Goal: Task Accomplishment & Management: Use online tool/utility

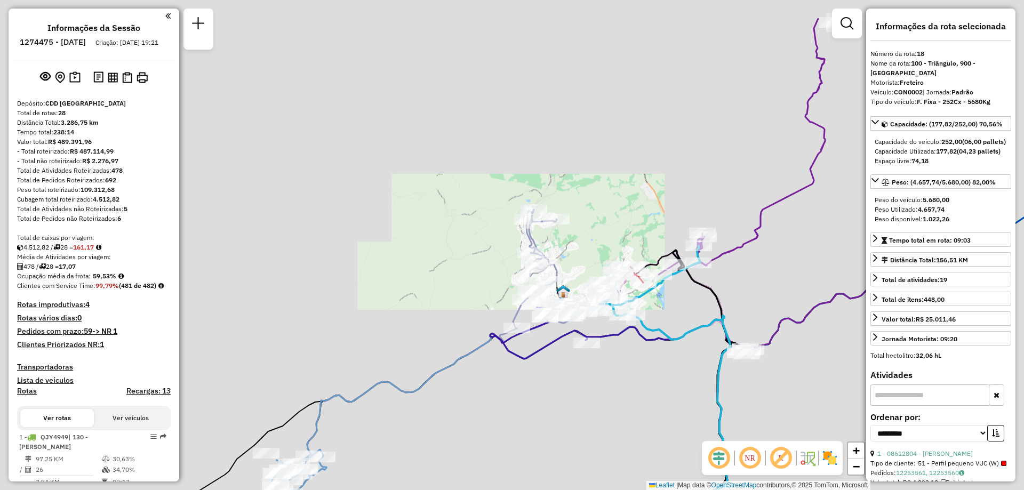
select select "**********"
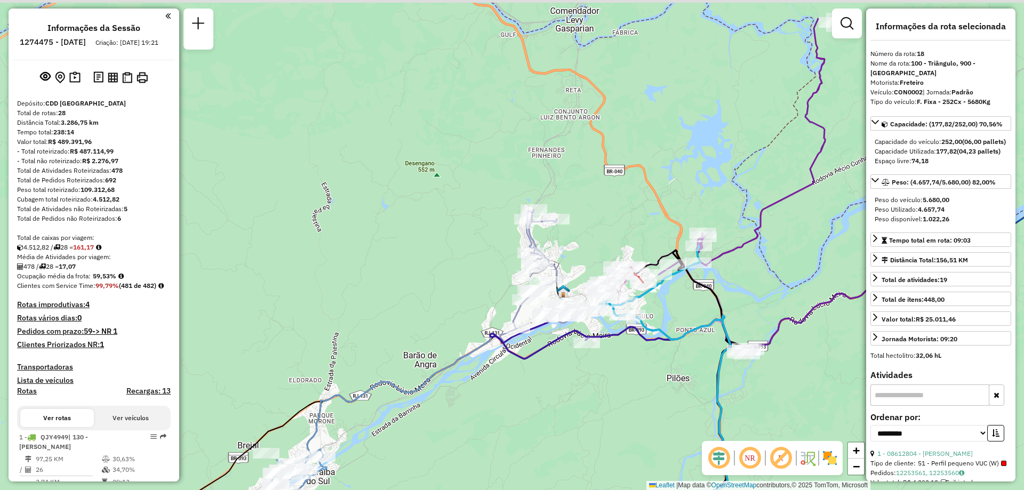
scroll to position [1380, 0]
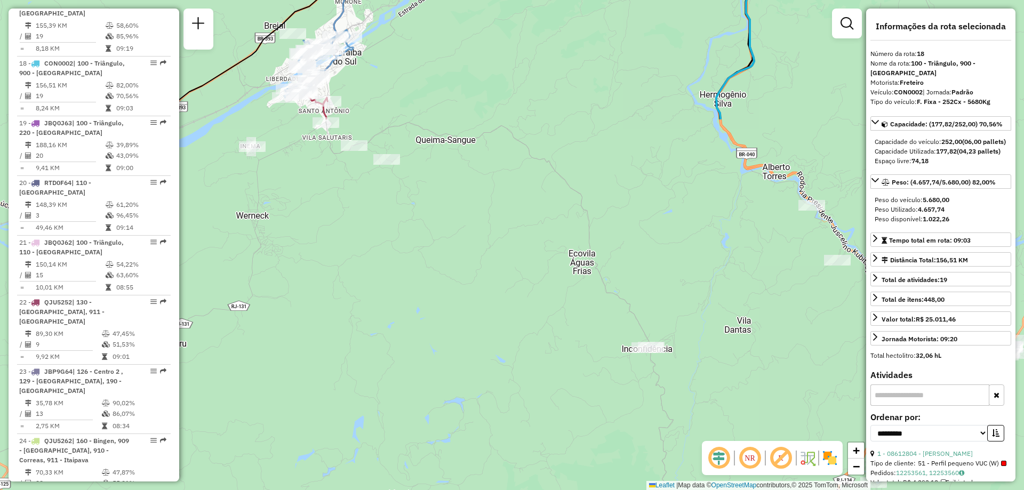
drag, startPoint x: 577, startPoint y: 412, endPoint x: 644, endPoint y: 25, distance: 393.0
click at [644, 25] on div "Janela de atendimento Grade de atendimento Capacidade Transportadoras Veículos …" at bounding box center [512, 245] width 1024 height 490
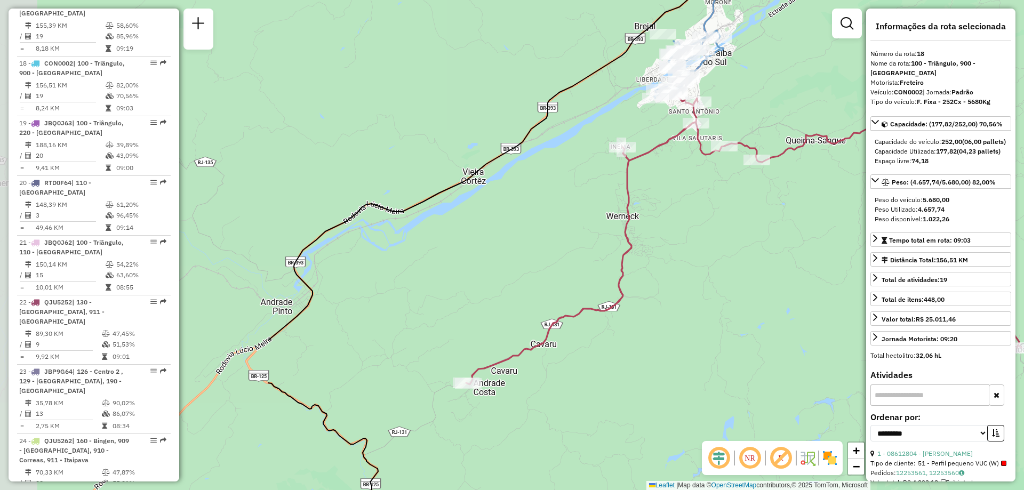
drag, startPoint x: 361, startPoint y: 263, endPoint x: 731, endPoint y: 263, distance: 370.1
click at [731, 263] on div "Janela de atendimento Grade de atendimento Capacidade Transportadoras Veículos …" at bounding box center [512, 245] width 1024 height 490
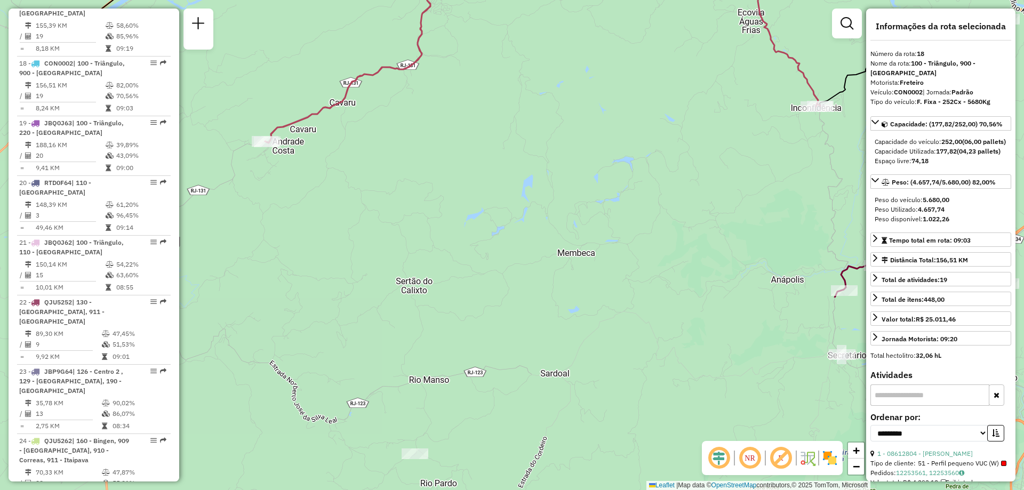
drag, startPoint x: 756, startPoint y: 354, endPoint x: 555, endPoint y: 112, distance: 314.3
click at [555, 112] on div "Janela de atendimento Grade de atendimento Capacidade Transportadoras Veículos …" at bounding box center [512, 245] width 1024 height 490
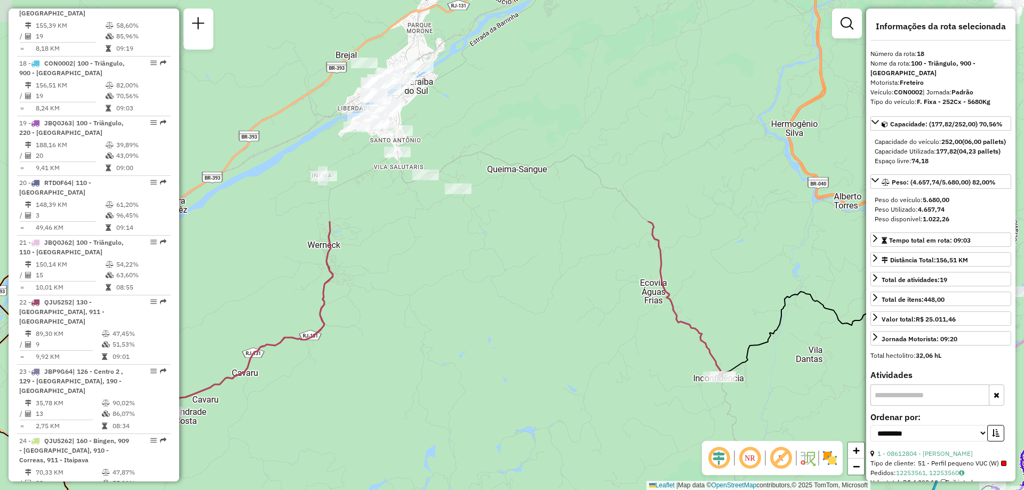
drag, startPoint x: 653, startPoint y: 132, endPoint x: 556, endPoint y: 403, distance: 287.5
click at [556, 403] on div "Janela de atendimento Grade de atendimento Capacidade Transportadoras Veículos …" at bounding box center [512, 245] width 1024 height 490
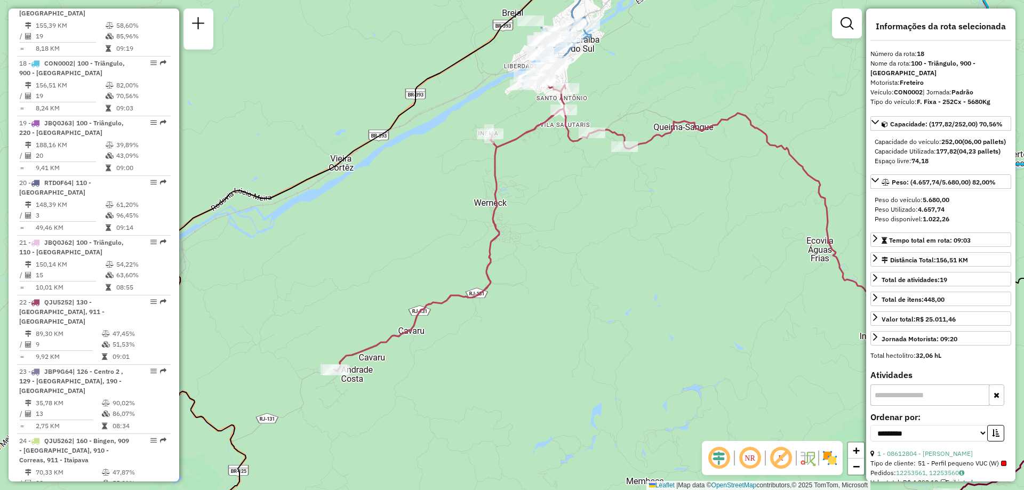
drag, startPoint x: 462, startPoint y: 345, endPoint x: 645, endPoint y: 300, distance: 188.2
click at [645, 300] on div "Janela de atendimento Grade de atendimento Capacidade Transportadoras Veículos …" at bounding box center [512, 245] width 1024 height 490
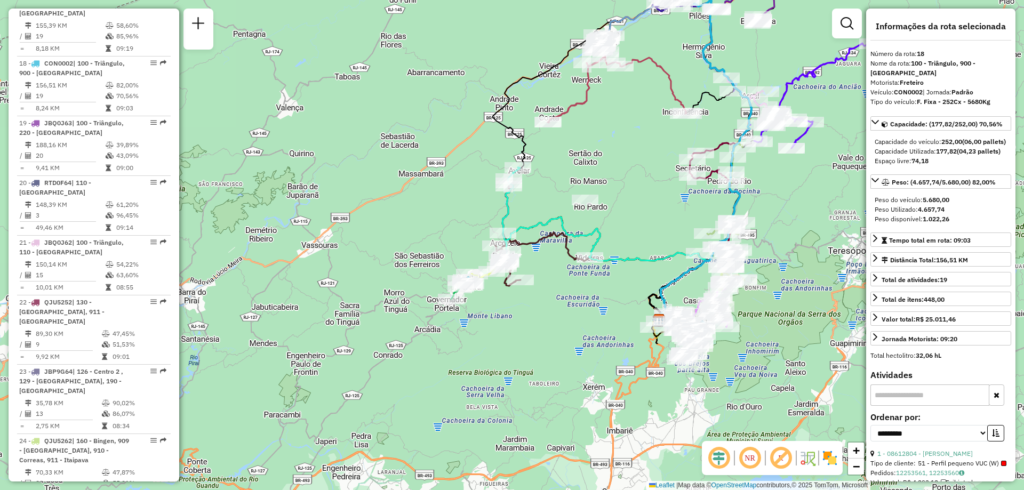
drag, startPoint x: 613, startPoint y: 336, endPoint x: 589, endPoint y: 141, distance: 196.7
click at [589, 141] on div "Janela de atendimento Grade de atendimento Capacidade Transportadoras Veículos …" at bounding box center [512, 245] width 1024 height 490
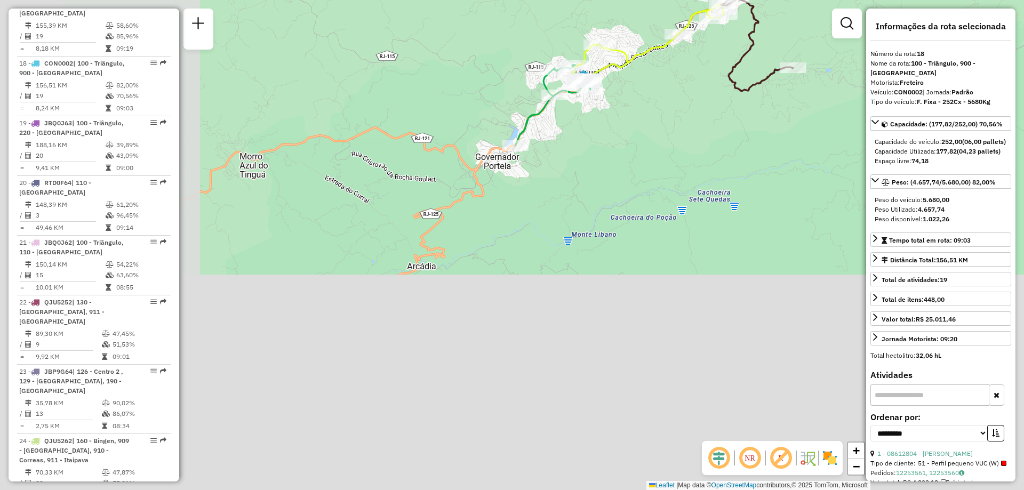
drag, startPoint x: 599, startPoint y: 180, endPoint x: 636, endPoint y: 144, distance: 51.7
click at [636, 144] on div "Janela de atendimento Grade de atendimento Capacidade Transportadoras Veículos …" at bounding box center [512, 245] width 1024 height 490
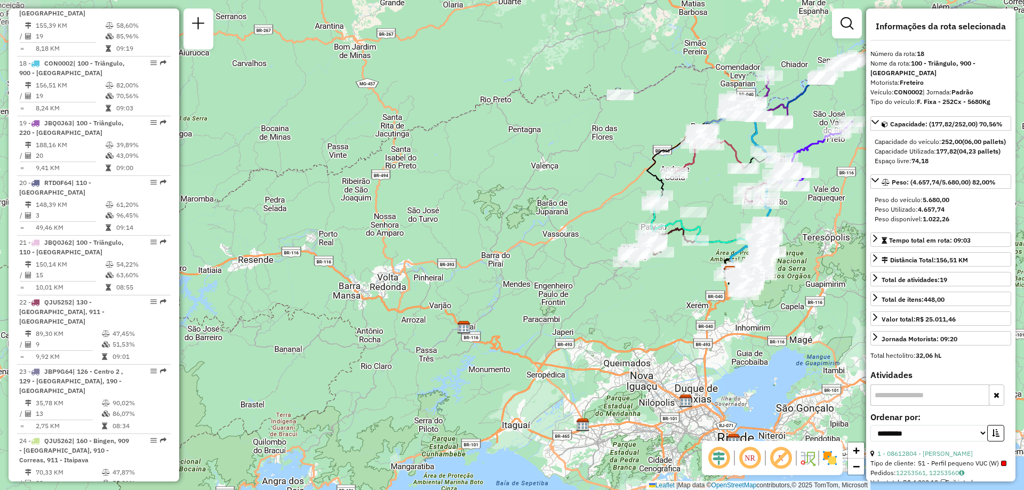
click at [832, 457] on img at bounding box center [829, 458] width 17 height 17
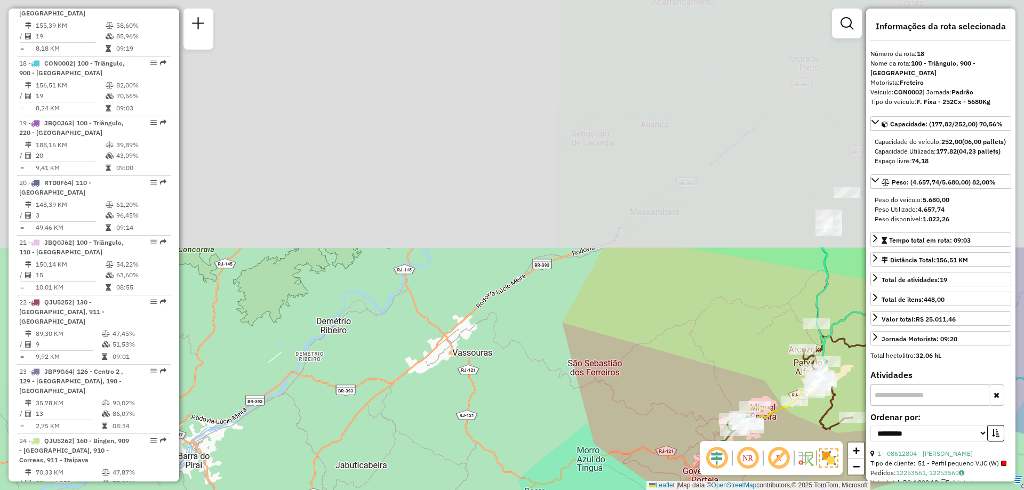
drag, startPoint x: 567, startPoint y: 165, endPoint x: 551, endPoint y: 450, distance: 285.3
click at [551, 450] on div "Janela de atendimento Grade de atendimento Capacidade Transportadoras Veículos …" at bounding box center [512, 245] width 1024 height 490
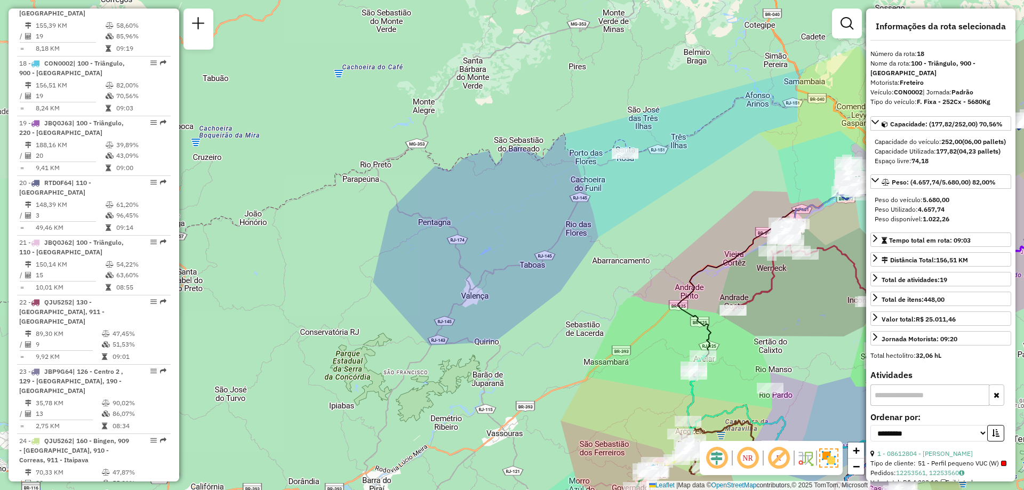
drag, startPoint x: 583, startPoint y: 260, endPoint x: 606, endPoint y: 338, distance: 81.0
click at [606, 338] on div "Janela de atendimento Grade de atendimento Capacidade Transportadoras Veículos …" at bounding box center [512, 245] width 1024 height 490
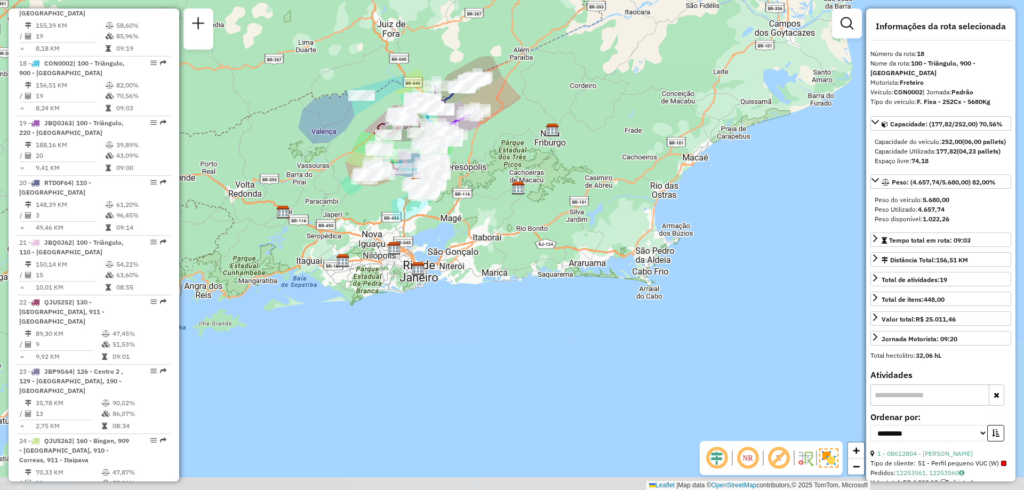
drag, startPoint x: 555, startPoint y: 315, endPoint x: 313, endPoint y: 149, distance: 294.3
click at [313, 149] on div "Janela de atendimento Grade de atendimento Capacidade Transportadoras Veículos …" at bounding box center [512, 245] width 1024 height 490
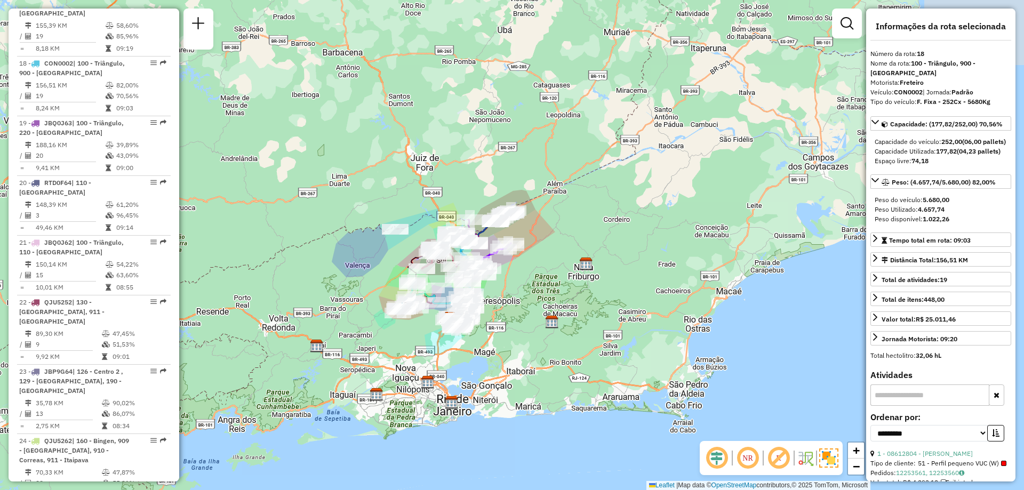
drag, startPoint x: 571, startPoint y: 71, endPoint x: 604, endPoint y: 205, distance: 138.0
click at [604, 205] on div "Janela de atendimento Grade de atendimento Capacidade Transportadoras Veículos …" at bounding box center [512, 245] width 1024 height 490
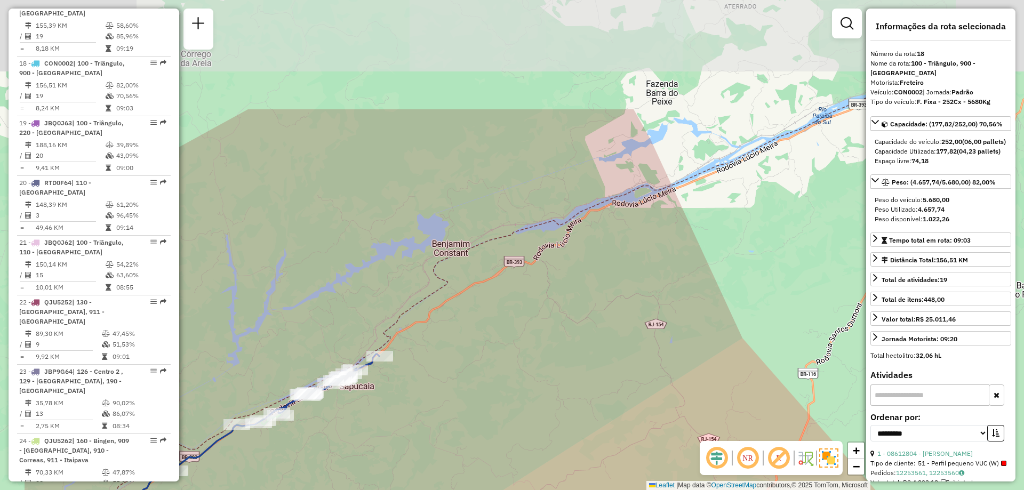
drag, startPoint x: 408, startPoint y: 183, endPoint x: 535, endPoint y: 341, distance: 203.0
click at [535, 341] on div "Janela de atendimento Grade de atendimento Capacidade Transportadoras Veículos …" at bounding box center [512, 245] width 1024 height 490
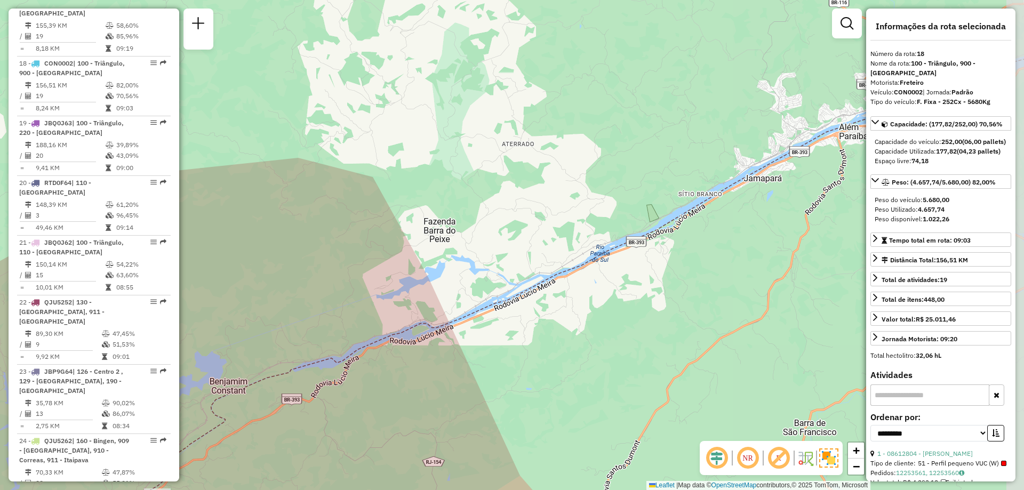
drag, startPoint x: 621, startPoint y: 226, endPoint x: 399, endPoint y: 363, distance: 261.5
click at [399, 363] on div "Janela de atendimento Grade de atendimento Capacidade Transportadoras Veículos …" at bounding box center [512, 245] width 1024 height 490
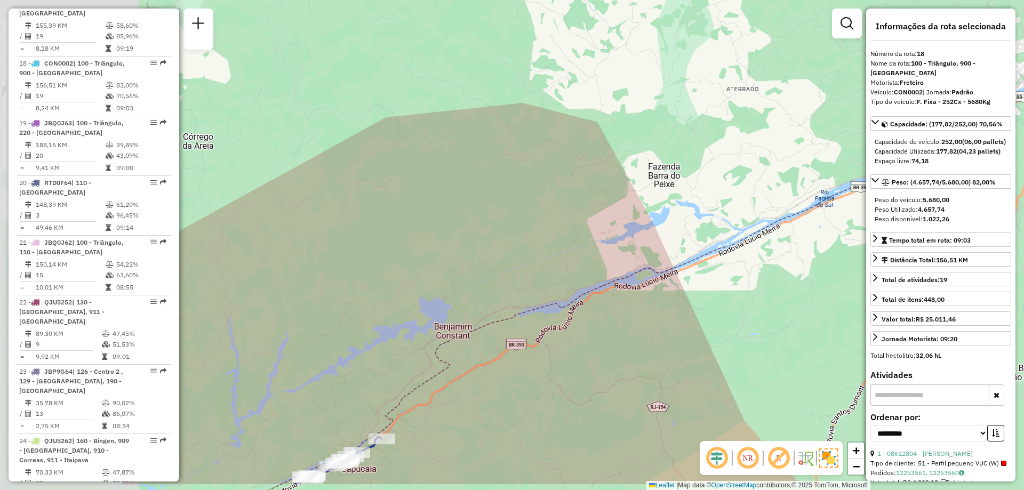
drag, startPoint x: 670, startPoint y: 188, endPoint x: 900, endPoint y: 119, distance: 240.1
click at [900, 119] on hb-router-mapa "Informações da Sessão 1274475 - 12/09/2025 Criação: 11/09/2025 19:21 Depósito: …" at bounding box center [512, 245] width 1024 height 490
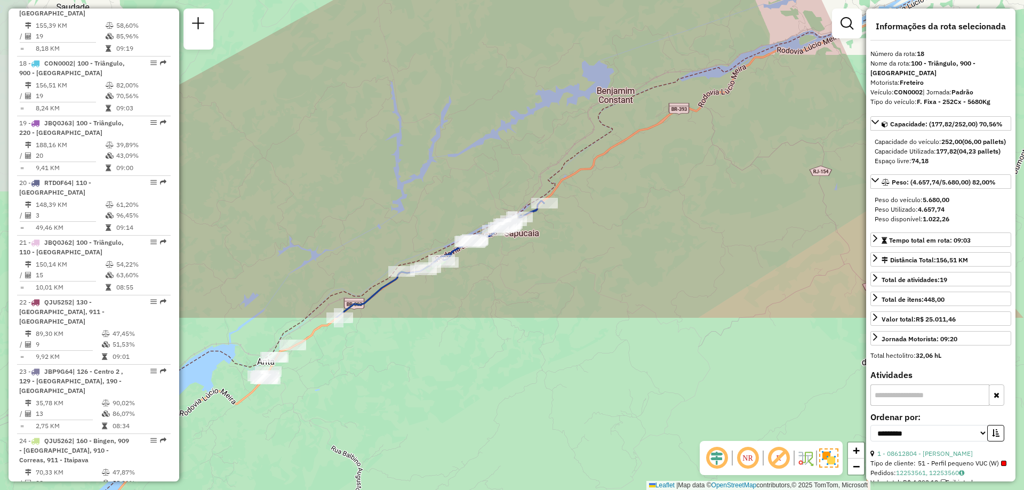
drag, startPoint x: 471, startPoint y: 337, endPoint x: 629, endPoint y: 116, distance: 271.6
click at [629, 116] on div "Janela de atendimento Grade de atendimento Capacidade Transportadoras Veículos …" at bounding box center [512, 245] width 1024 height 490
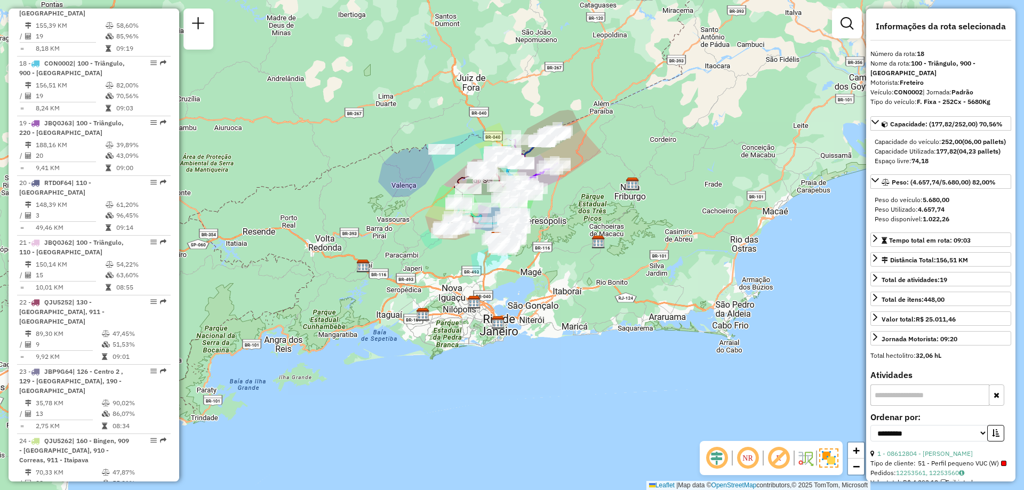
drag, startPoint x: 565, startPoint y: 324, endPoint x: 578, endPoint y: 246, distance: 79.4
click at [578, 246] on div "Janela de atendimento Grade de atendimento Capacidade Transportadoras Veículos …" at bounding box center [512, 245] width 1024 height 490
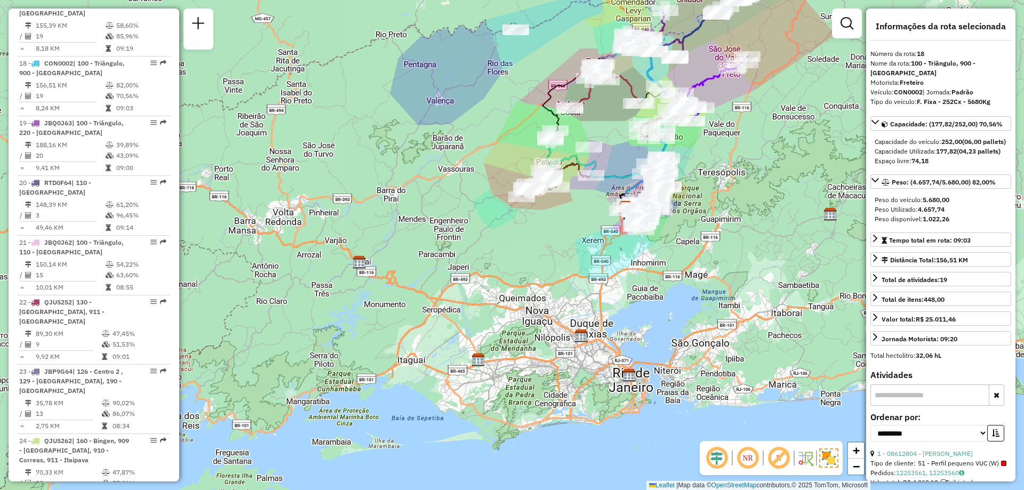
drag, startPoint x: 332, startPoint y: 227, endPoint x: 546, endPoint y: 239, distance: 213.7
click at [546, 239] on div "Janela de atendimento Grade de atendimento Capacidade Transportadoras Veículos …" at bounding box center [512, 245] width 1024 height 490
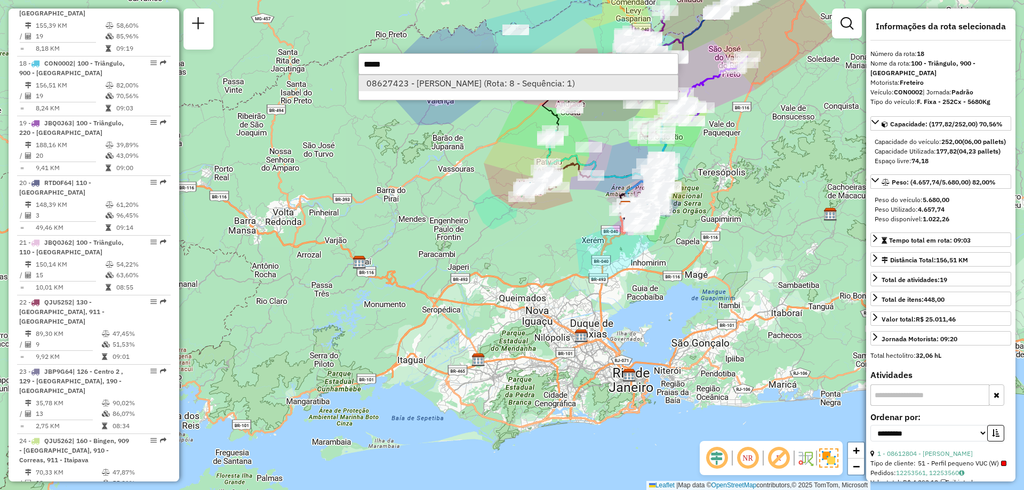
type input "*****"
click at [454, 82] on li "08627423 - MARIA DO CARMO LUCAS (Rota: 8 - Sequência: 1)" at bounding box center [518, 83] width 319 height 16
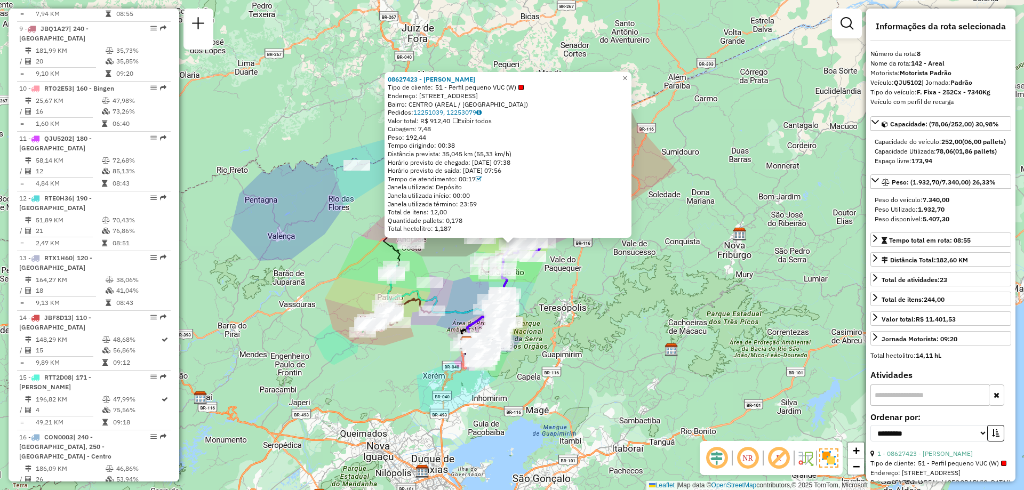
scroll to position [821, 0]
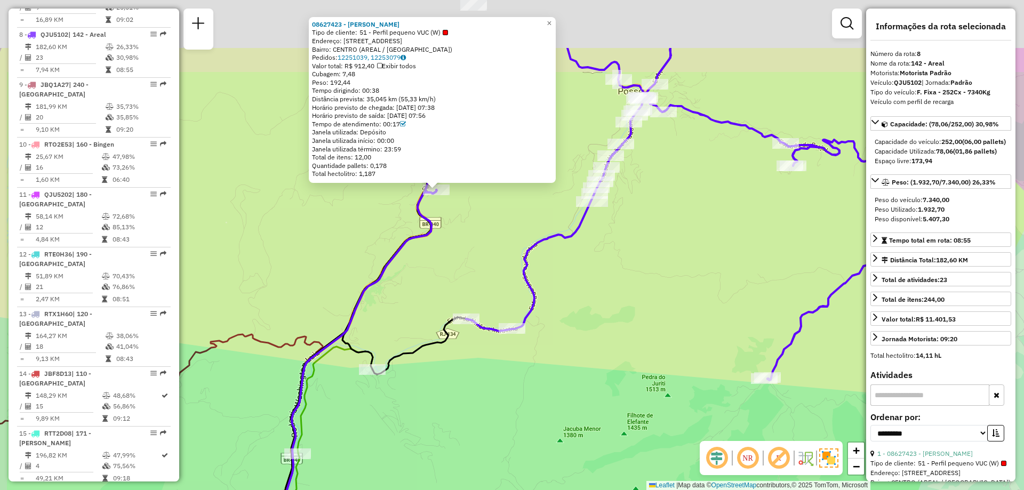
drag, startPoint x: 379, startPoint y: 108, endPoint x: 441, endPoint y: 205, distance: 115.4
click at [441, 205] on div "08627423 - MARIA DO CARMO LUCAS Tipo de cliente: 51 - Perfil pequeno VUC (W) En…" at bounding box center [512, 245] width 1024 height 490
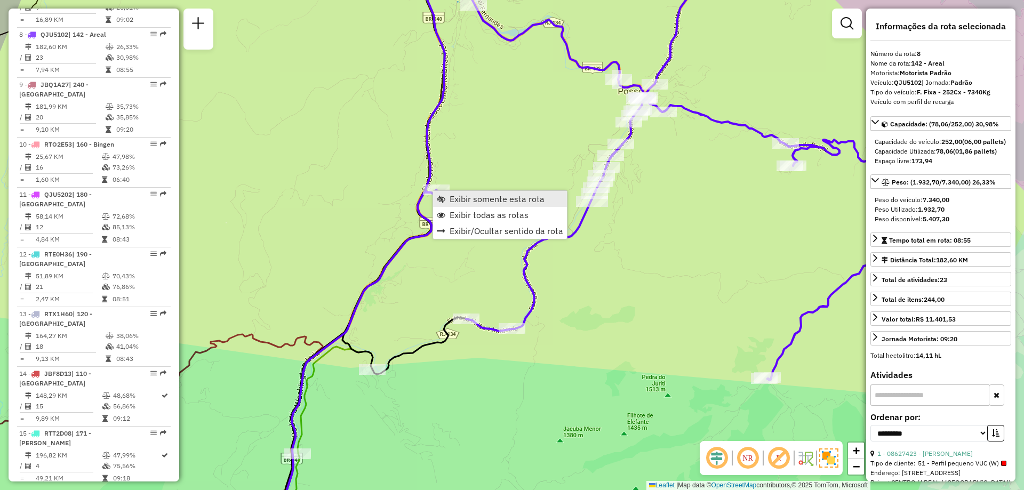
click at [444, 199] on span "Exibir somente esta rota" at bounding box center [441, 199] width 9 height 9
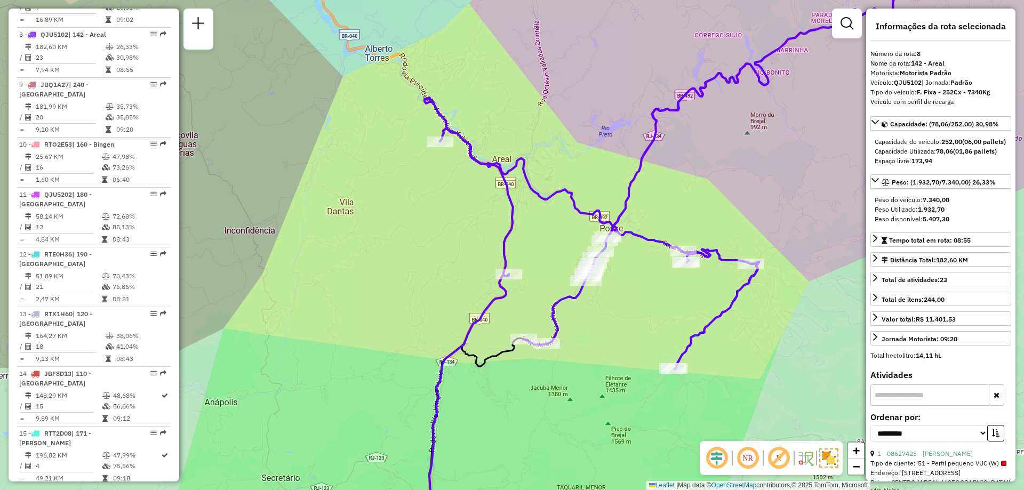
click at [827, 464] on img at bounding box center [828, 458] width 19 height 19
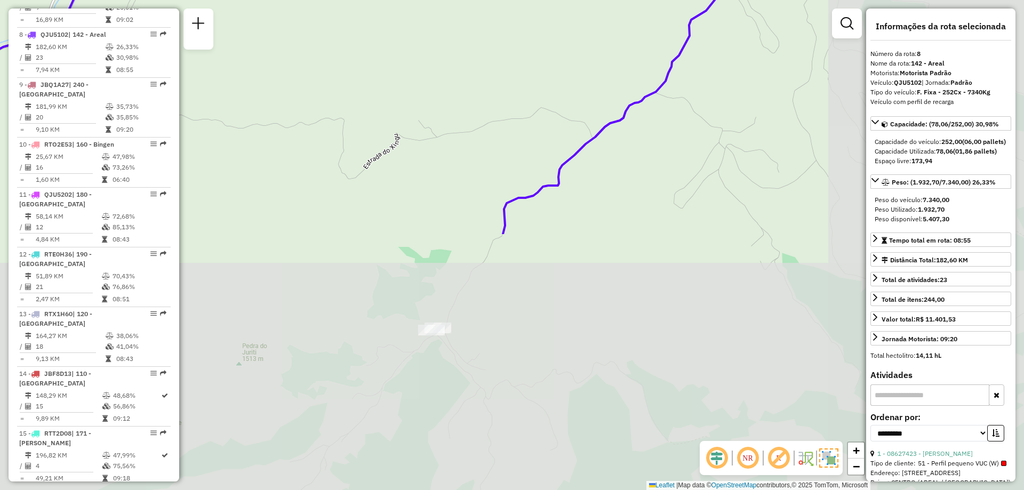
drag, startPoint x: 656, startPoint y: 367, endPoint x: 449, endPoint y: 62, distance: 368.9
click at [449, 62] on div "Janela de atendimento Grade de atendimento Capacidade Transportadoras Veículos …" at bounding box center [512, 245] width 1024 height 490
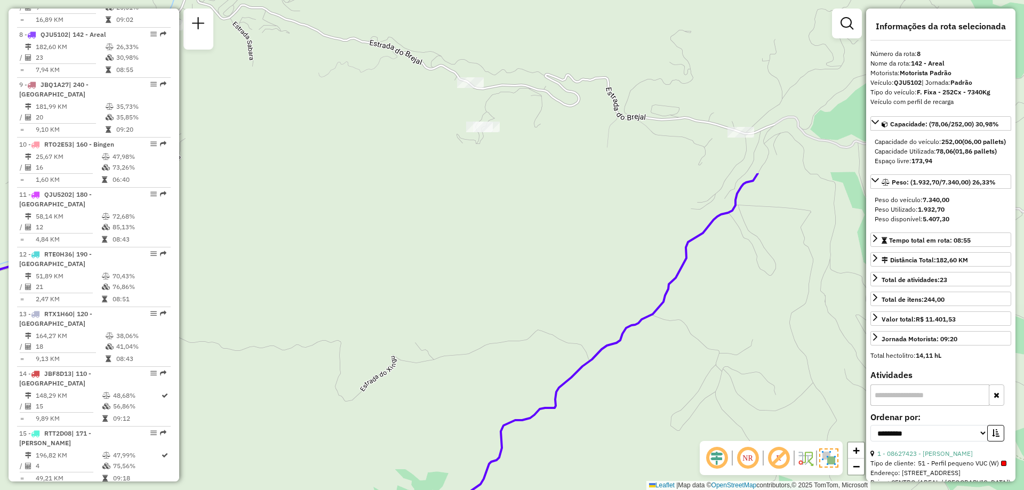
drag, startPoint x: 473, startPoint y: 147, endPoint x: 466, endPoint y: 293, distance: 146.8
click at [466, 293] on div "Janela de atendimento Grade de atendimento Capacidade Transportadoras Veículos …" at bounding box center [512, 245] width 1024 height 490
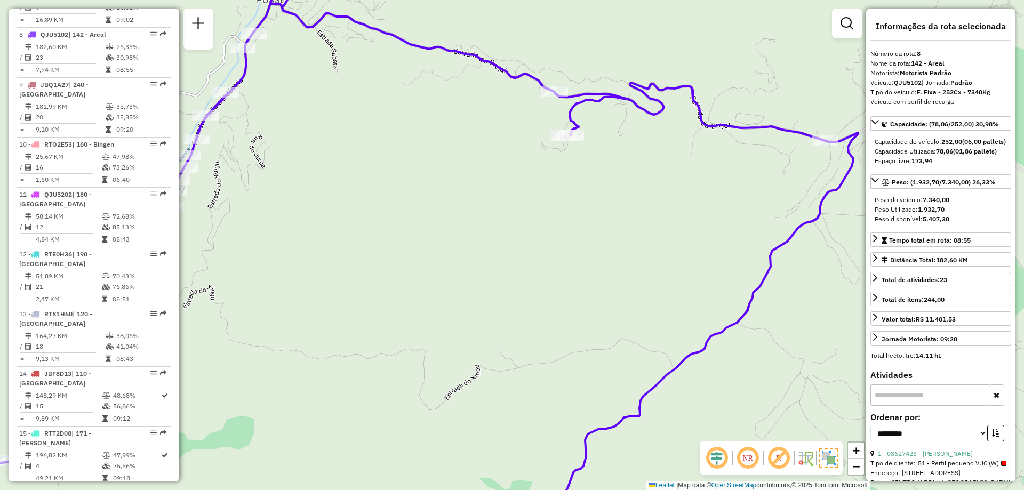
drag, startPoint x: 322, startPoint y: 233, endPoint x: 445, endPoint y: 237, distance: 122.7
click at [439, 237] on div "Janela de atendimento Grade de atendimento Capacidade Transportadoras Veículos …" at bounding box center [512, 245] width 1024 height 490
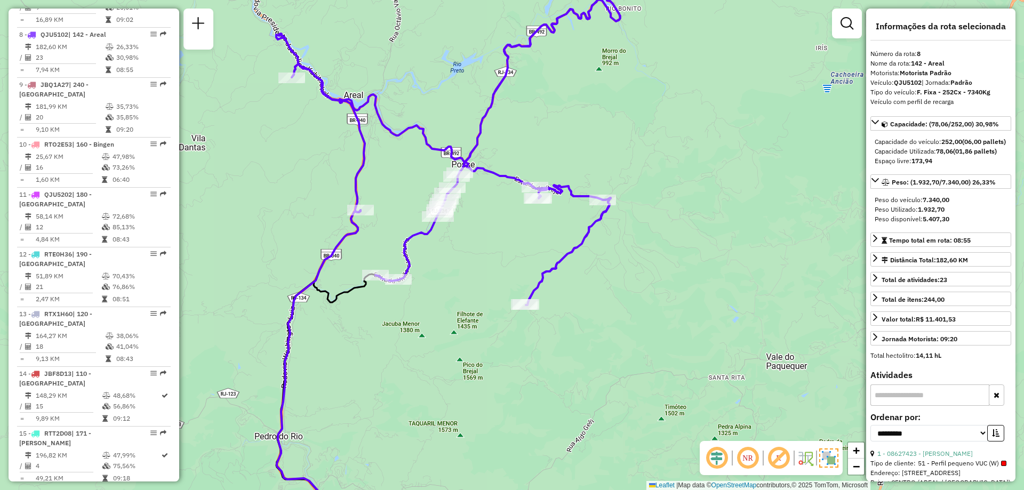
drag, startPoint x: 422, startPoint y: 267, endPoint x: 472, endPoint y: 260, distance: 50.6
click at [472, 260] on div "Janela de atendimento Grade de atendimento Capacidade Transportadoras Veículos …" at bounding box center [512, 245] width 1024 height 490
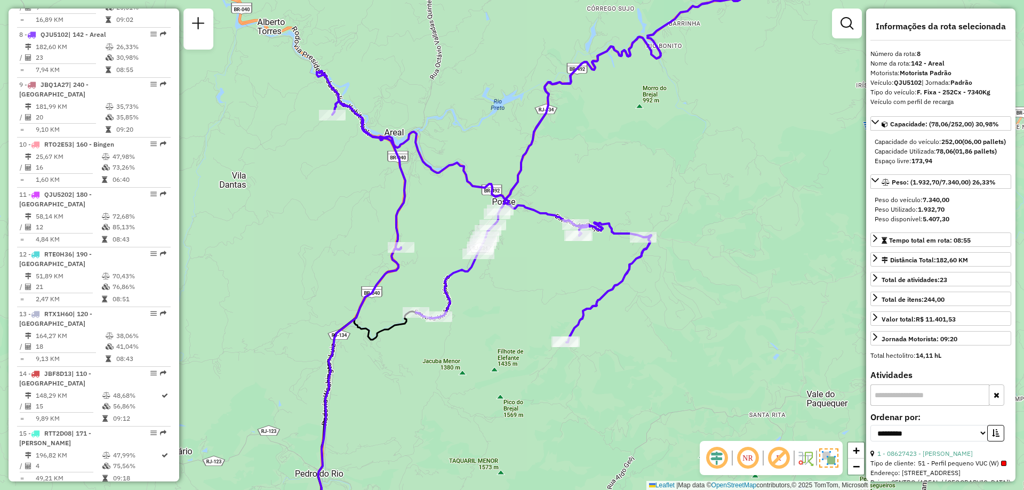
drag, startPoint x: 385, startPoint y: 193, endPoint x: 426, endPoint y: 230, distance: 55.1
click at [426, 230] on div "Janela de atendimento Grade de atendimento Capacidade Transportadoras Veículos …" at bounding box center [512, 245] width 1024 height 490
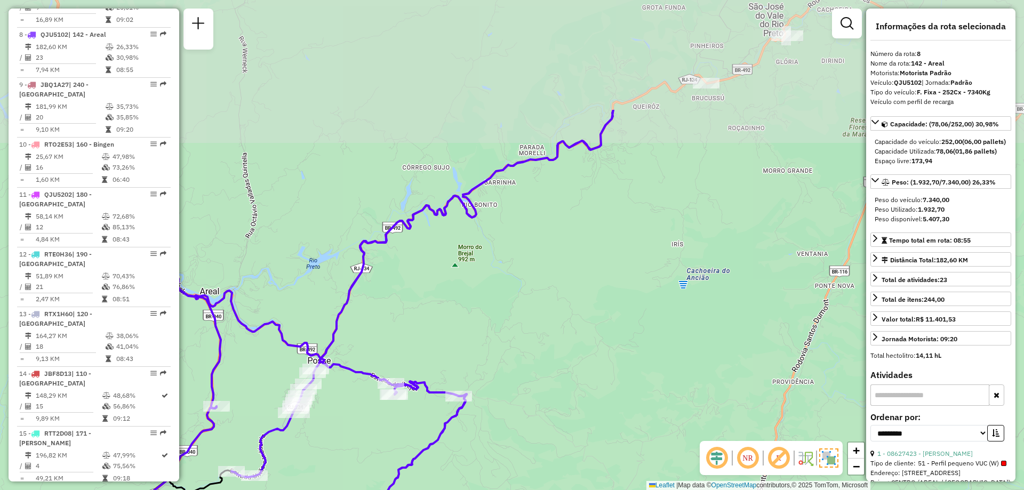
drag, startPoint x: 721, startPoint y: 119, endPoint x: 537, endPoint y: 278, distance: 243.6
click at [537, 278] on div "Janela de atendimento Grade de atendimento Capacidade Transportadoras Veículos …" at bounding box center [512, 245] width 1024 height 490
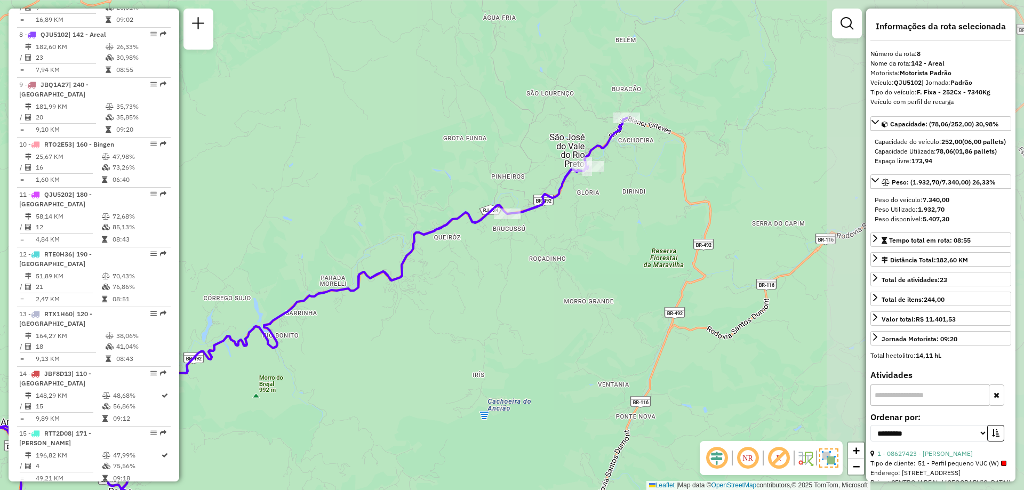
drag, startPoint x: 790, startPoint y: 159, endPoint x: 591, endPoint y: 286, distance: 235.5
click at [591, 286] on div "Janela de atendimento Grade de atendimento Capacidade Transportadoras Veículos …" at bounding box center [512, 245] width 1024 height 490
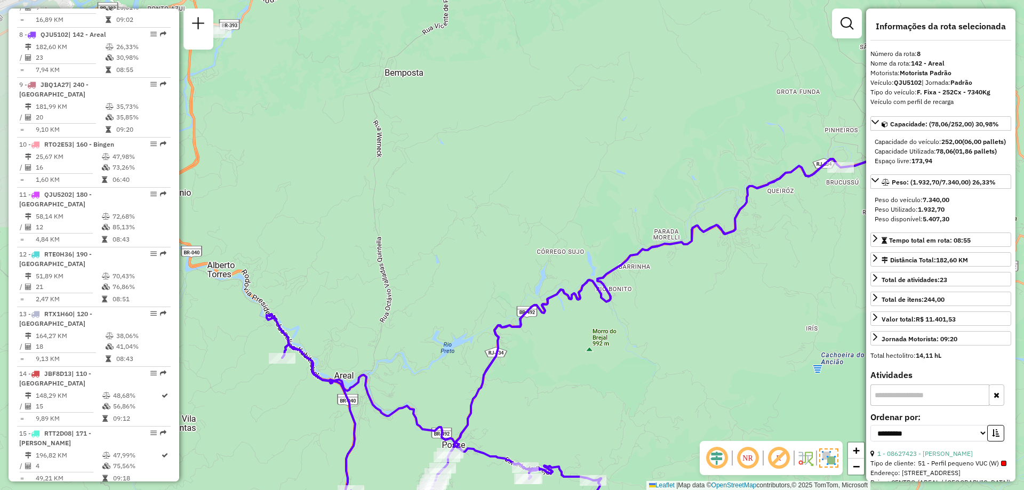
drag, startPoint x: 235, startPoint y: 178, endPoint x: 587, endPoint y: 133, distance: 354.3
click at [587, 133] on div "Janela de atendimento Grade de atendimento Capacidade Transportadoras Veículos …" at bounding box center [512, 245] width 1024 height 490
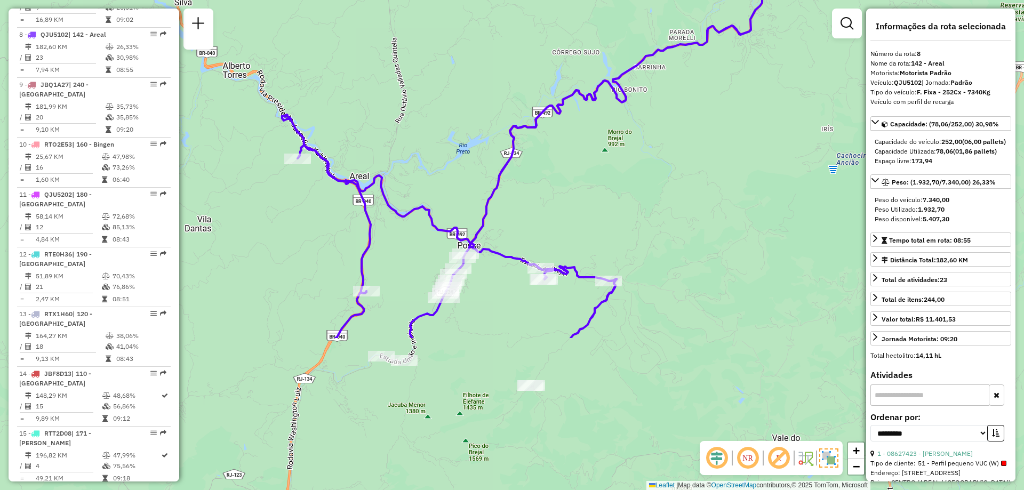
drag, startPoint x: 367, startPoint y: 242, endPoint x: 365, endPoint y: 48, distance: 193.6
click at [365, 48] on div "Janela de atendimento Grade de atendimento Capacidade Transportadoras Veículos …" at bounding box center [512, 245] width 1024 height 490
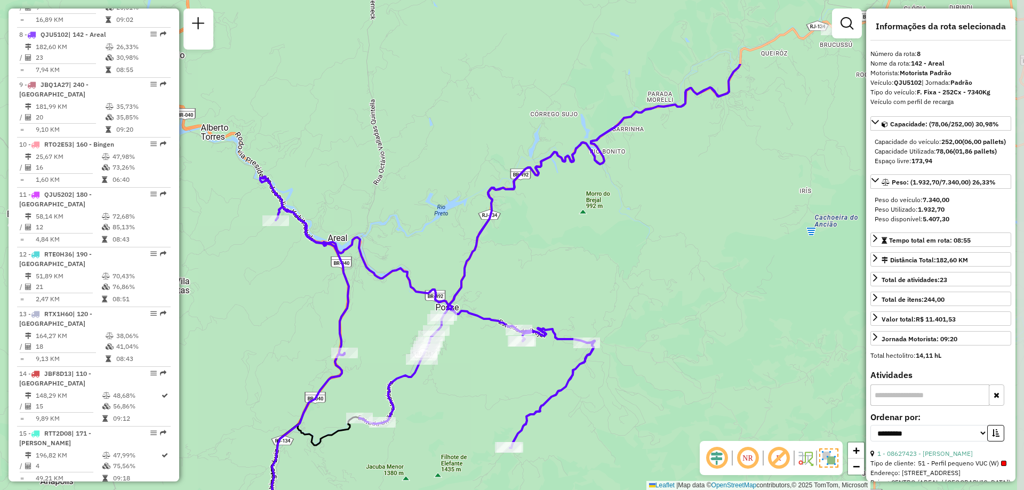
drag, startPoint x: 574, startPoint y: 160, endPoint x: 527, endPoint y: 272, distance: 121.4
click at [527, 272] on div "Janela de atendimento Grade de atendimento Capacidade Transportadoras Veículos …" at bounding box center [512, 245] width 1024 height 490
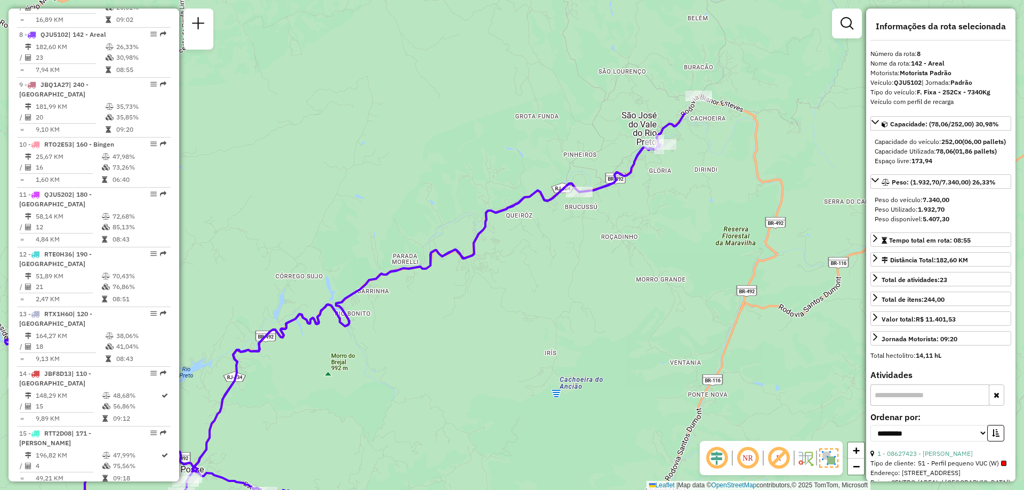
drag, startPoint x: 721, startPoint y: 207, endPoint x: 466, endPoint y: 369, distance: 302.1
click at [466, 369] on div "Janela de atendimento Grade de atendimento Capacidade Transportadoras Veículos …" at bounding box center [512, 245] width 1024 height 490
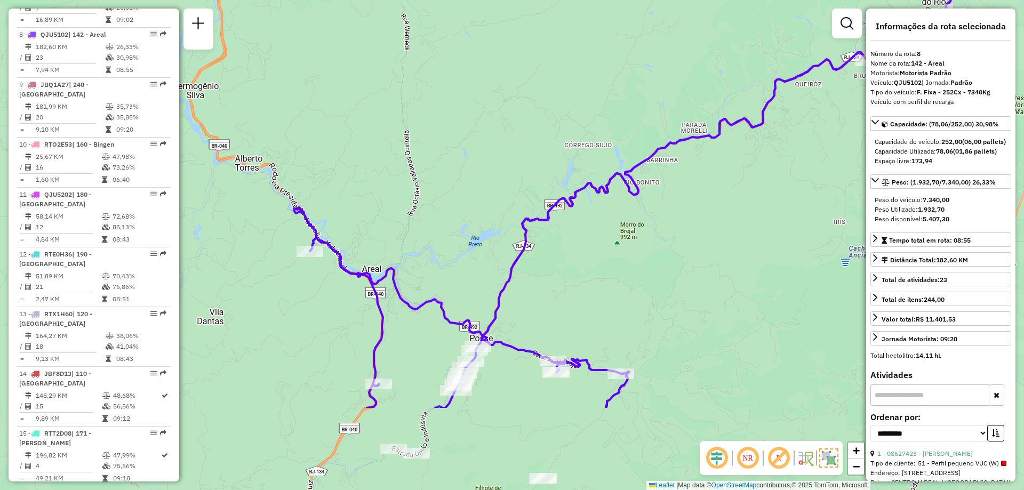
drag, startPoint x: 474, startPoint y: 347, endPoint x: 763, endPoint y: 216, distance: 317.5
click at [763, 216] on div "Janela de atendimento Grade de atendimento Capacidade Transportadoras Veículos …" at bounding box center [512, 245] width 1024 height 490
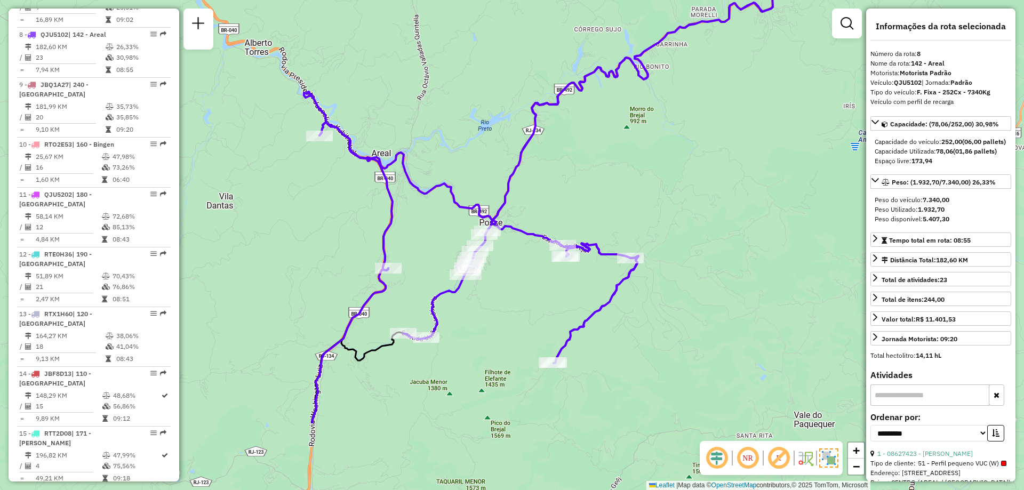
drag, startPoint x: 713, startPoint y: 365, endPoint x: 722, endPoint y: 250, distance: 116.1
click at [722, 250] on div "Janela de atendimento Grade de atendimento Capacidade Transportadoras Veículos …" at bounding box center [512, 245] width 1024 height 490
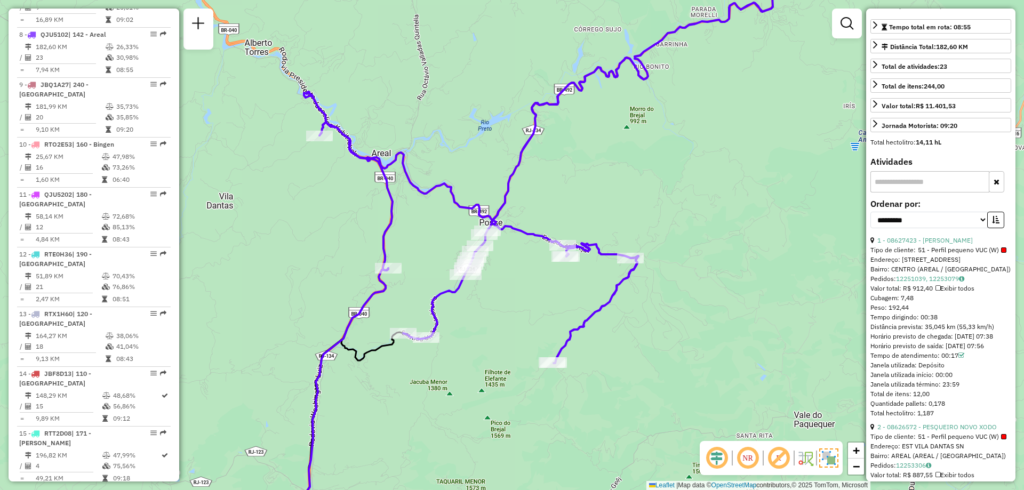
scroll to position [0, 0]
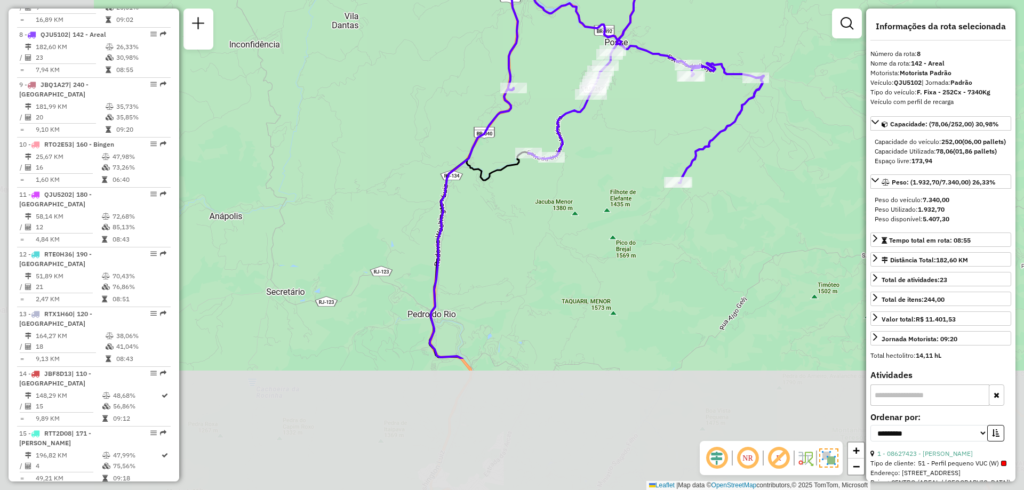
drag, startPoint x: 619, startPoint y: 387, endPoint x: 743, endPoint y: 206, distance: 219.7
click at [743, 206] on div "Janela de atendimento Grade de atendimento Capacidade Transportadoras Veículos …" at bounding box center [512, 245] width 1024 height 490
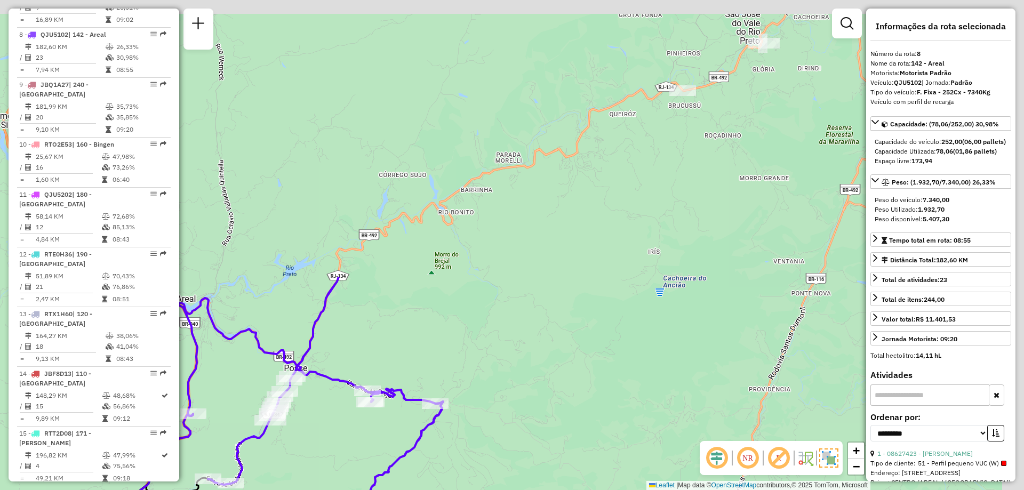
drag, startPoint x: 830, startPoint y: 95, endPoint x: 471, endPoint y: 468, distance: 517.2
click at [471, 468] on div "Janela de atendimento Grade de atendimento Capacidade Transportadoras Veículos …" at bounding box center [512, 245] width 1024 height 490
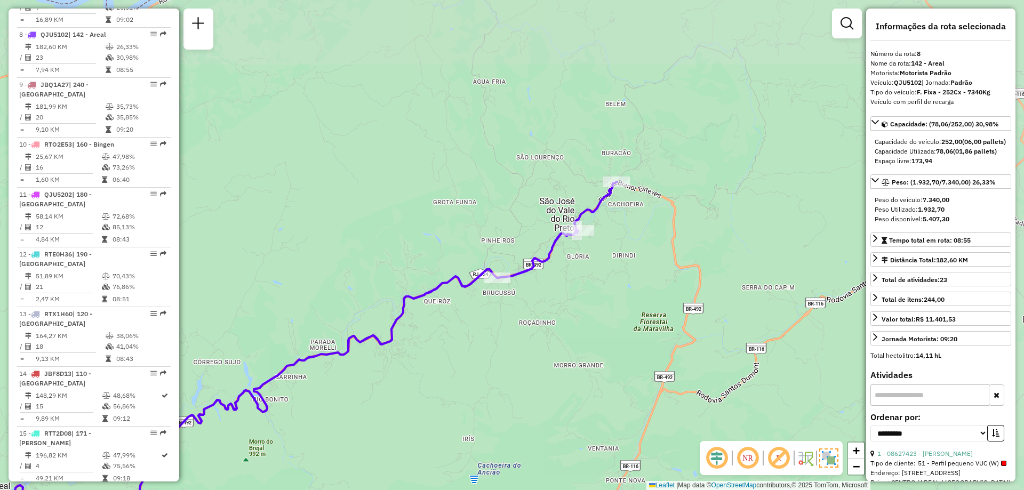
drag, startPoint x: 734, startPoint y: 210, endPoint x: 586, endPoint y: 350, distance: 203.7
click at [586, 350] on div "Janela de atendimento Grade de atendimento Capacidade Transportadoras Veículos …" at bounding box center [512, 245] width 1024 height 490
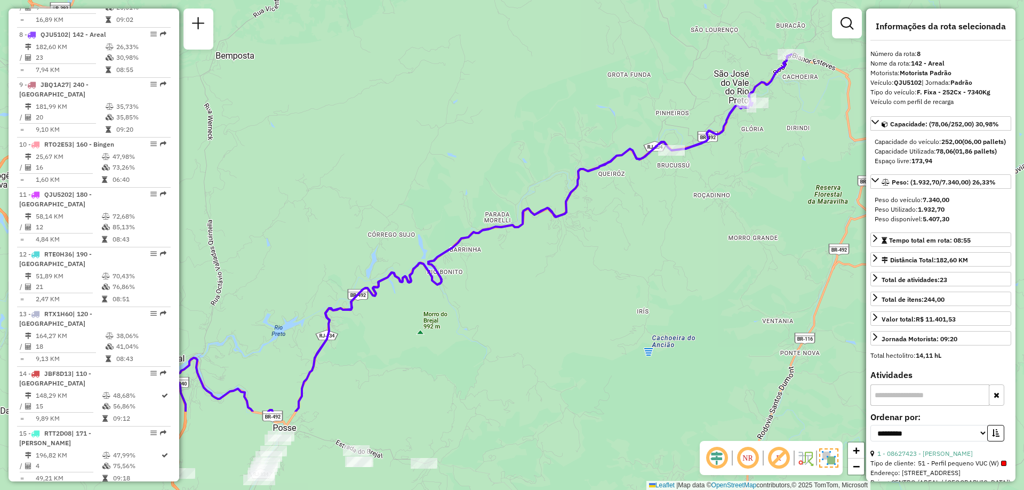
drag, startPoint x: 439, startPoint y: 378, endPoint x: 384, endPoint y: 340, distance: 67.2
click at [384, 340] on div "Janela de atendimento Grade de atendimento Capacidade Transportadoras Veículos …" at bounding box center [512, 245] width 1024 height 490
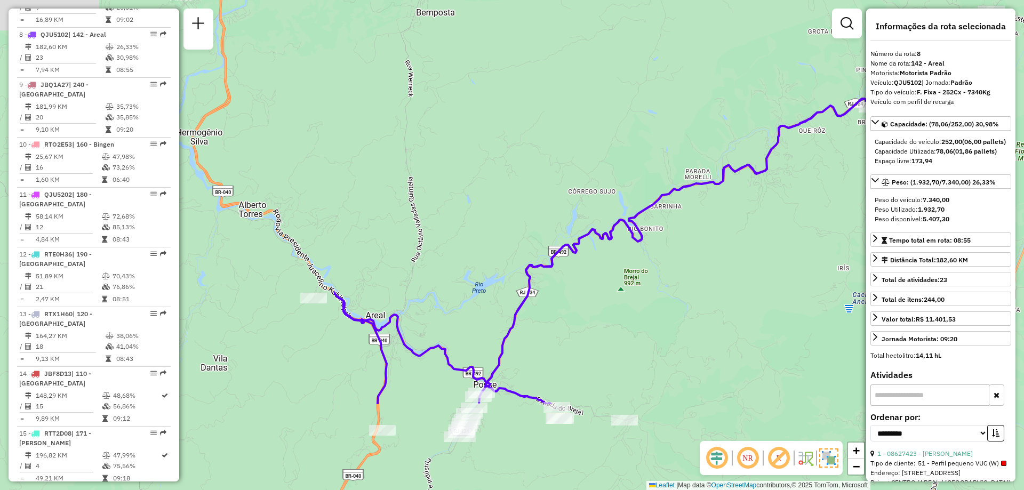
drag, startPoint x: 386, startPoint y: 340, endPoint x: 822, endPoint y: 205, distance: 456.7
click at [822, 205] on div "Janela de atendimento Grade de atendimento Capacidade Transportadoras Veículos …" at bounding box center [512, 245] width 1024 height 490
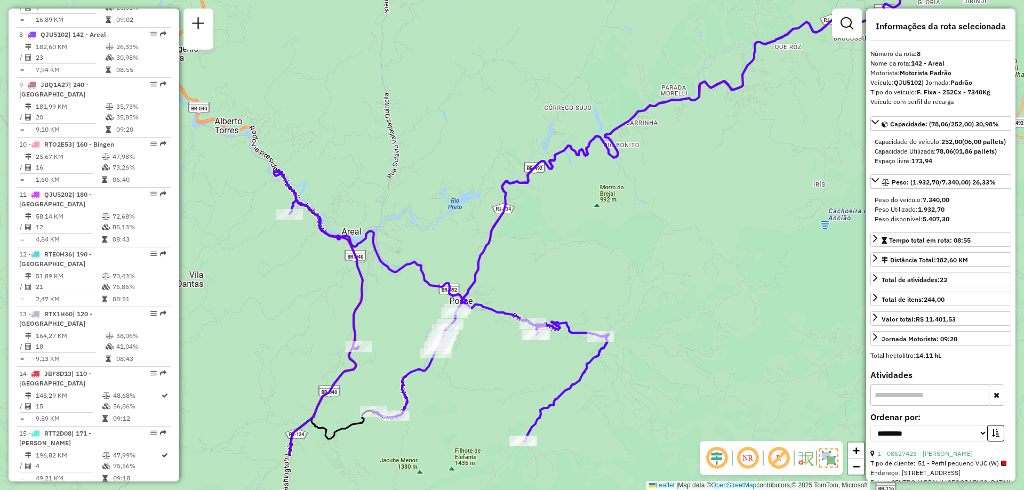
drag, startPoint x: 617, startPoint y: 346, endPoint x: 593, endPoint y: 262, distance: 87.1
click at [593, 262] on div "Janela de atendimento Grade de atendimento Capacidade Transportadoras Veículos …" at bounding box center [512, 245] width 1024 height 490
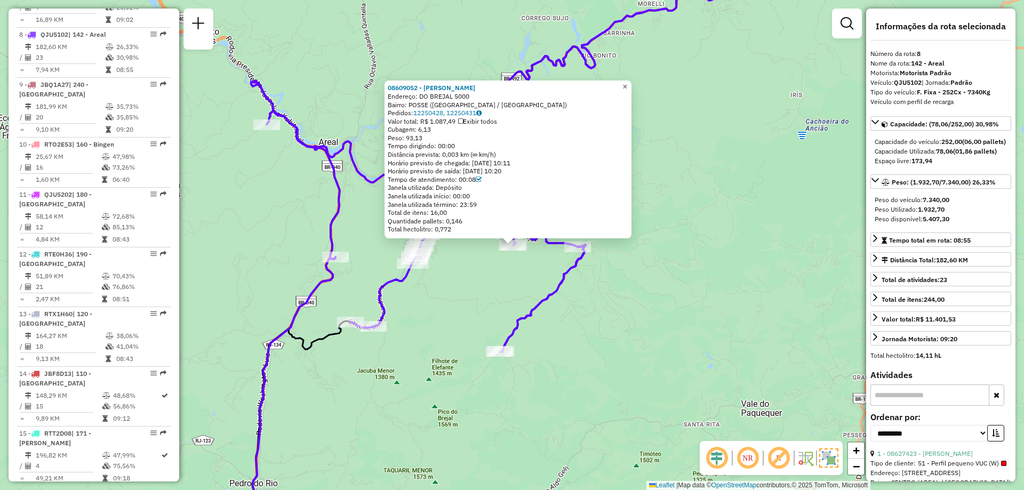
click at [627, 86] on span "×" at bounding box center [624, 86] width 5 height 9
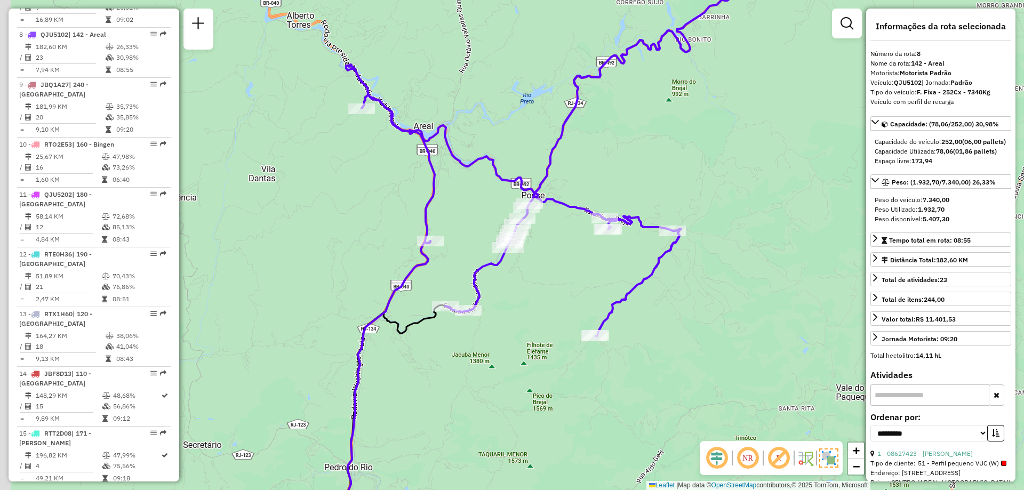
drag, startPoint x: 486, startPoint y: 189, endPoint x: 581, endPoint y: 173, distance: 96.3
click at [581, 173] on div "Janela de atendimento Grade de atendimento Capacidade Transportadoras Veículos …" at bounding box center [512, 245] width 1024 height 490
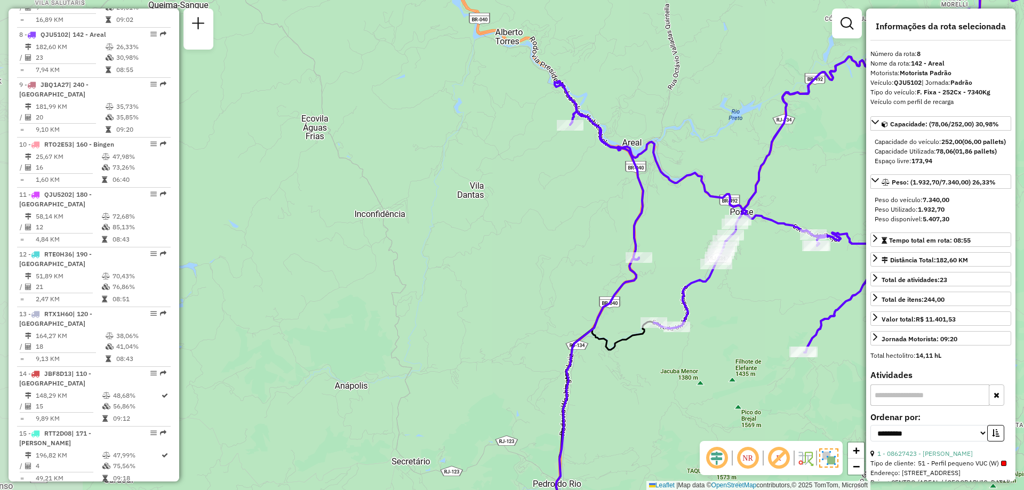
drag, startPoint x: 259, startPoint y: 174, endPoint x: 467, endPoint y: 191, distance: 209.2
click at [467, 191] on div "Janela de atendimento Grade de atendimento Capacidade Transportadoras Veículos …" at bounding box center [512, 245] width 1024 height 490
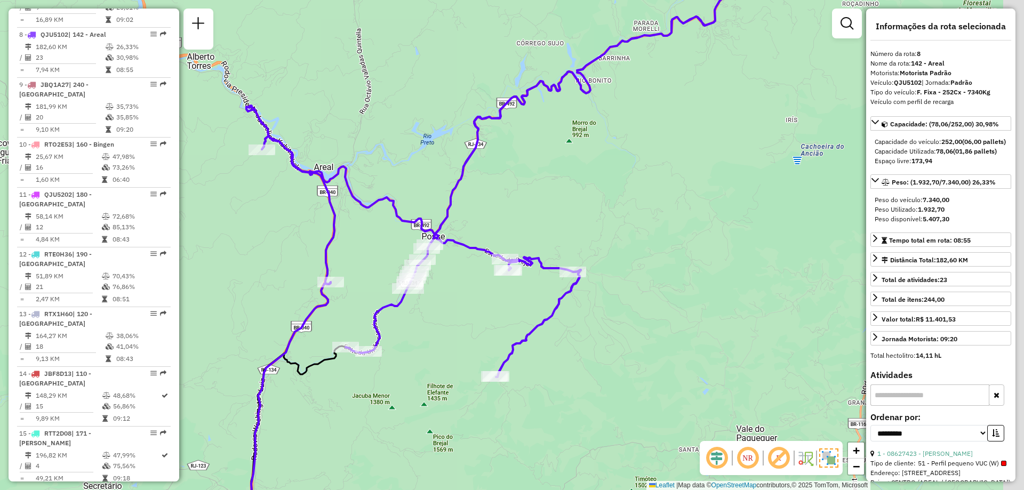
drag, startPoint x: 558, startPoint y: 194, endPoint x: 250, endPoint y: 218, distance: 309.3
click at [250, 218] on div "Janela de atendimento Grade de atendimento Capacidade Transportadoras Veículos …" at bounding box center [512, 245] width 1024 height 490
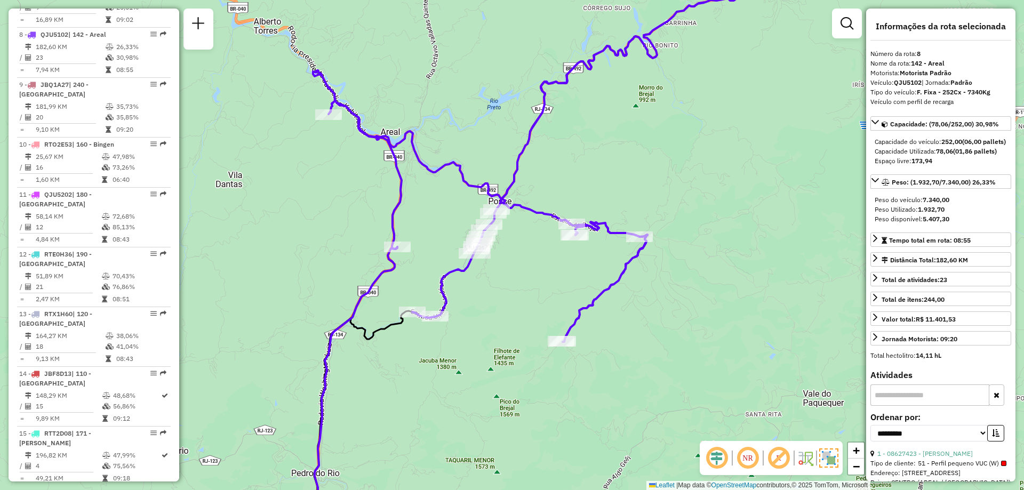
drag, startPoint x: 537, startPoint y: 179, endPoint x: 603, endPoint y: 143, distance: 75.4
click at [603, 143] on div "Janela de atendimento Grade de atendimento Capacidade Transportadoras Veículos …" at bounding box center [512, 245] width 1024 height 490
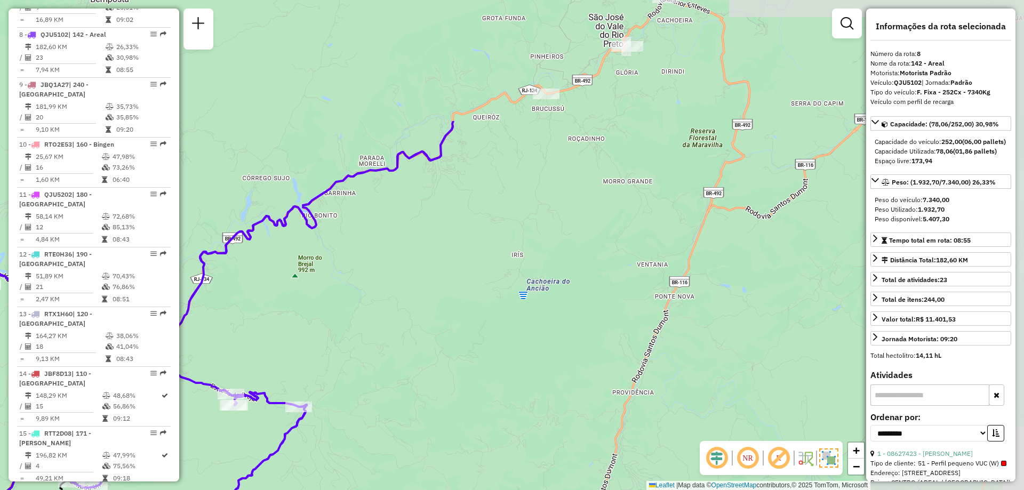
drag, startPoint x: 718, startPoint y: 110, endPoint x: 376, endPoint y: 282, distance: 382.4
click at [376, 282] on div "Janela de atendimento Grade de atendimento Capacidade Transportadoras Veículos …" at bounding box center [512, 245] width 1024 height 490
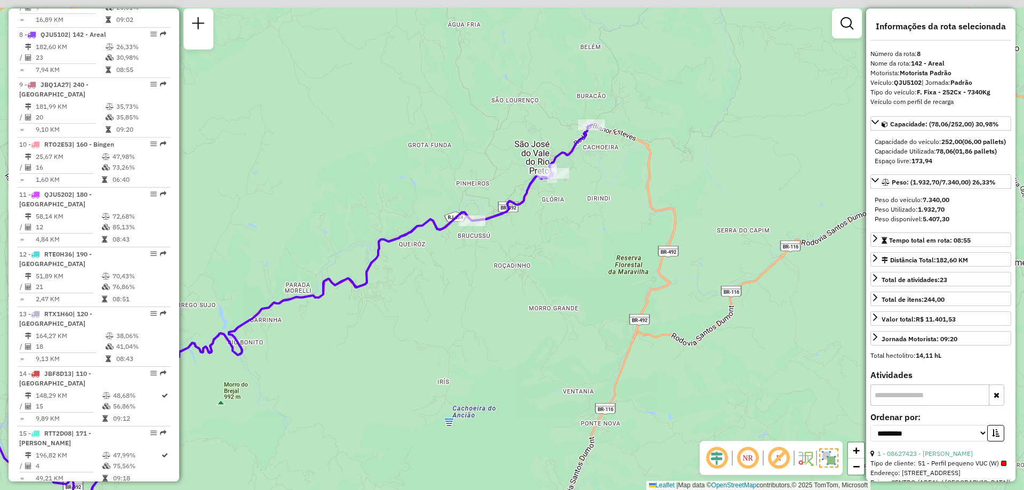
drag, startPoint x: 658, startPoint y: 117, endPoint x: 576, endPoint y: 254, distance: 159.8
click at [576, 254] on div "Janela de atendimento Grade de atendimento Capacidade Transportadoras Veículos …" at bounding box center [512, 245] width 1024 height 490
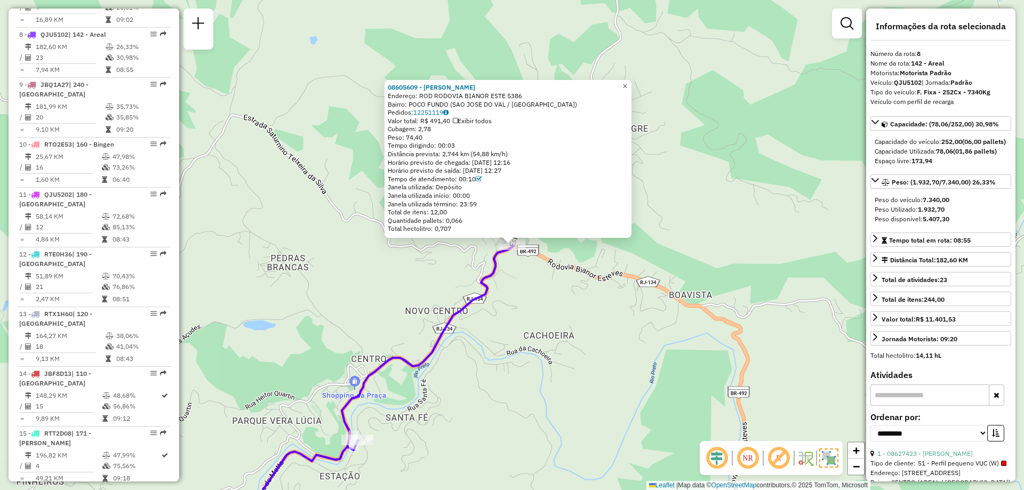
click at [627, 84] on span "×" at bounding box center [624, 86] width 5 height 9
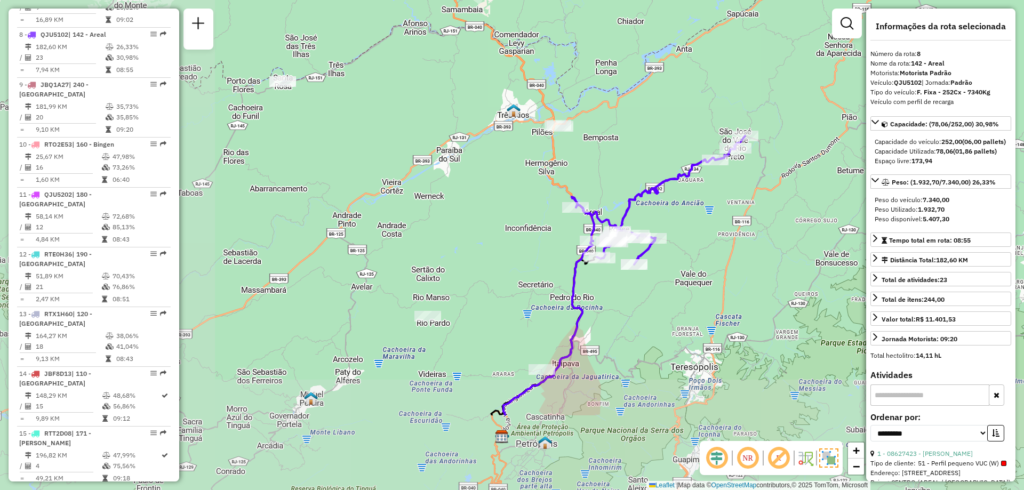
drag, startPoint x: 358, startPoint y: 253, endPoint x: 715, endPoint y: 129, distance: 377.7
click at [715, 129] on div "Janela de atendimento Grade de atendimento Capacidade Transportadoras Veículos …" at bounding box center [512, 245] width 1024 height 490
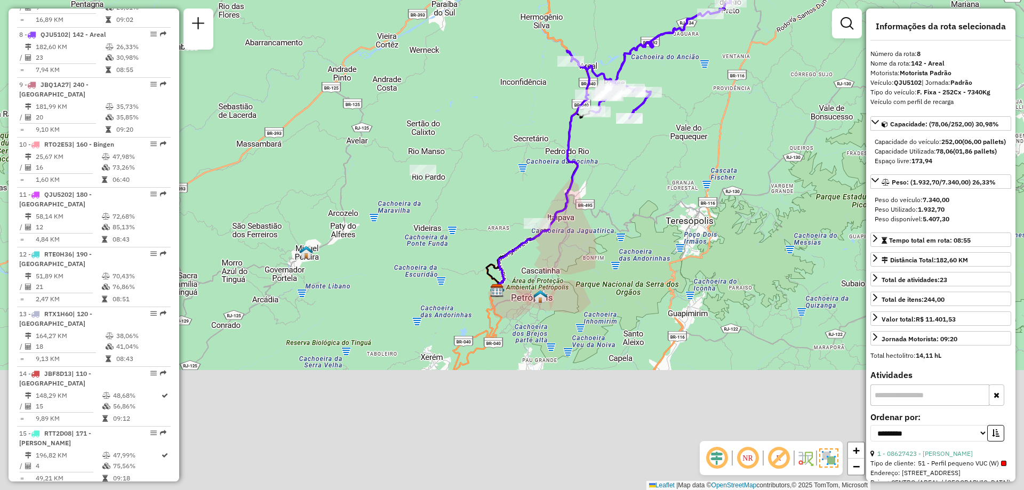
drag, startPoint x: 503, startPoint y: 277, endPoint x: 499, endPoint y: 130, distance: 147.8
click at [499, 130] on div "Janela de atendimento Grade de atendimento Capacidade Transportadoras Veículos …" at bounding box center [512, 245] width 1024 height 490
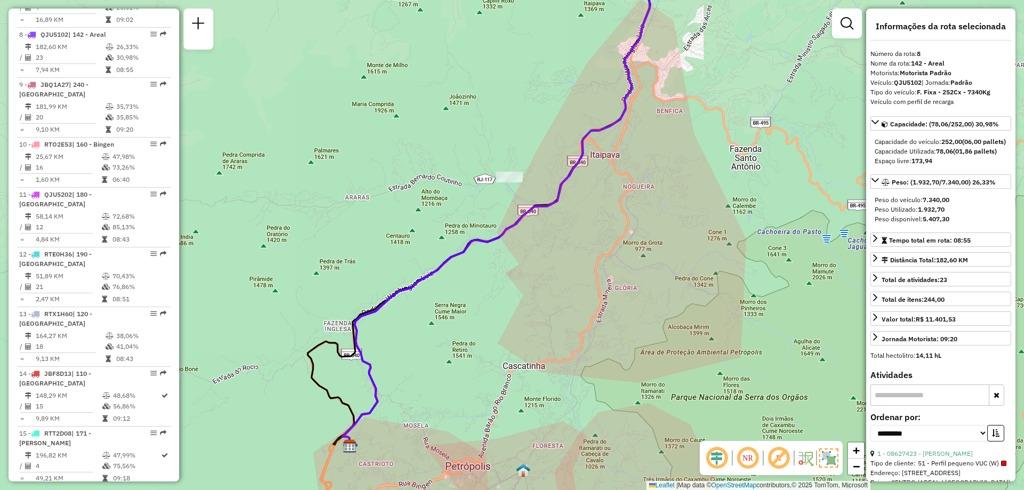
click at [835, 453] on img at bounding box center [828, 458] width 19 height 19
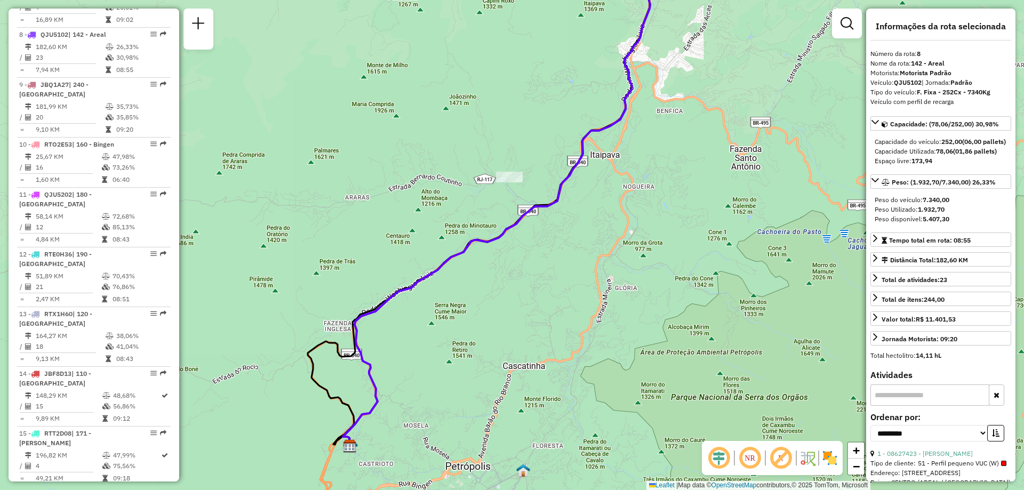
click at [836, 455] on img at bounding box center [829, 458] width 17 height 17
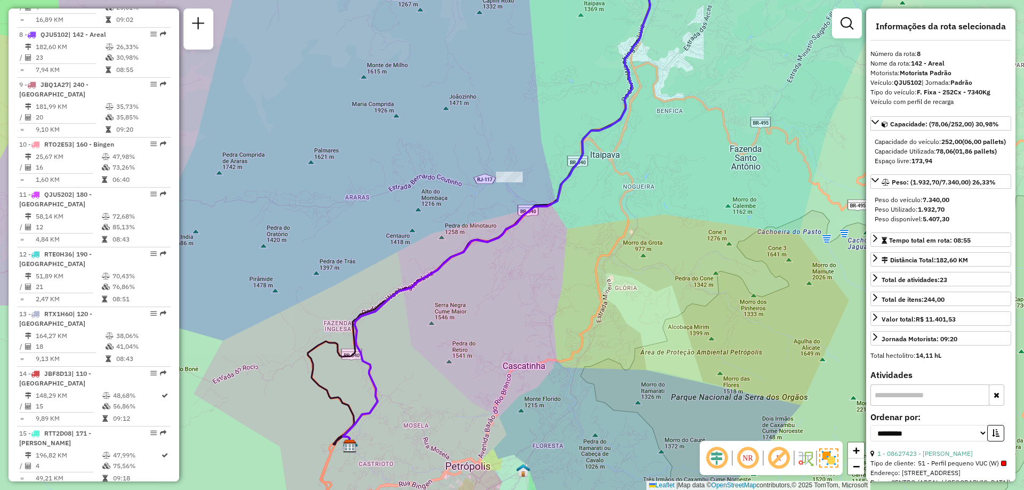
click at [835, 456] on img at bounding box center [828, 458] width 19 height 19
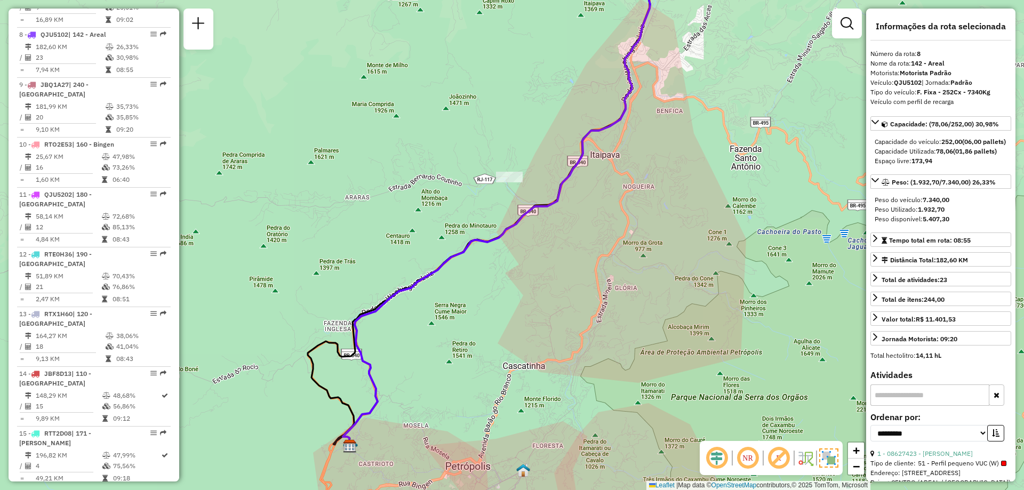
click at [831, 455] on img at bounding box center [828, 458] width 19 height 19
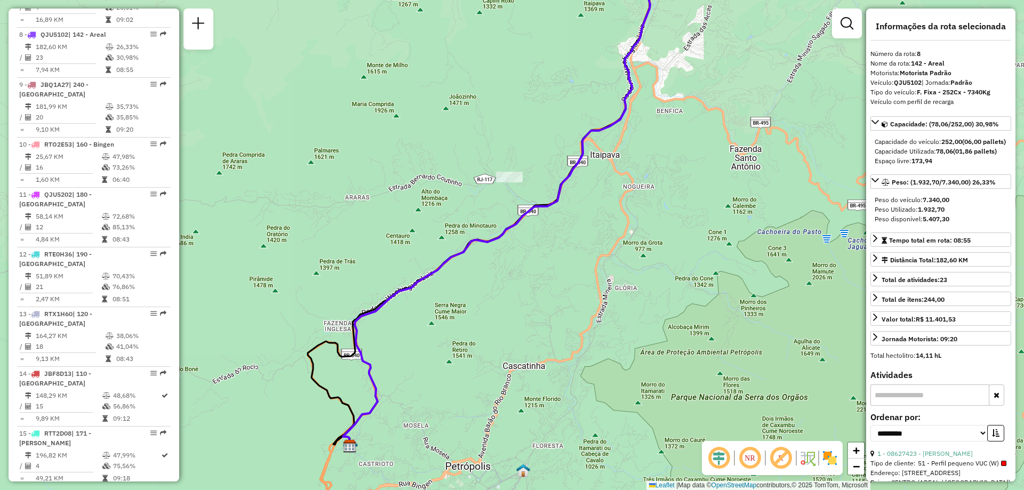
click at [831, 455] on img at bounding box center [829, 458] width 17 height 17
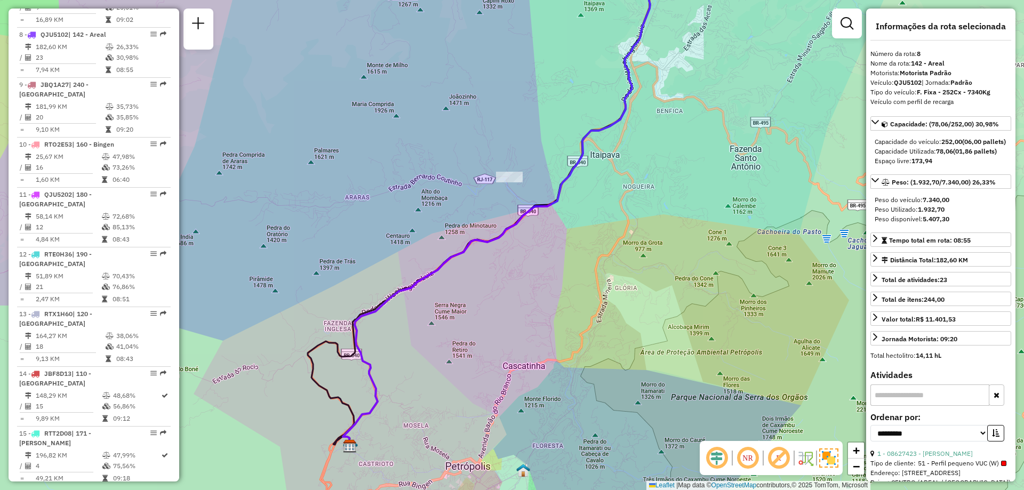
click at [831, 455] on img at bounding box center [828, 458] width 19 height 19
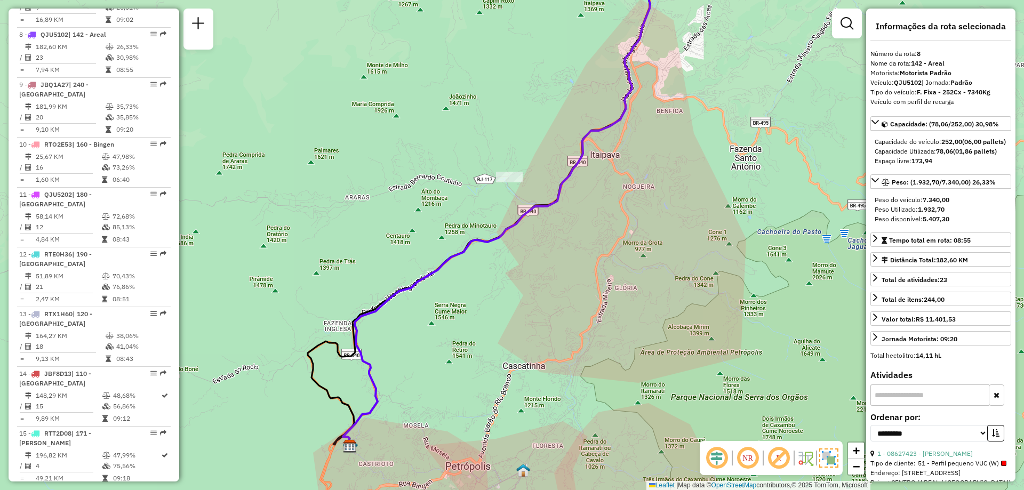
click at [829, 457] on img at bounding box center [828, 458] width 19 height 19
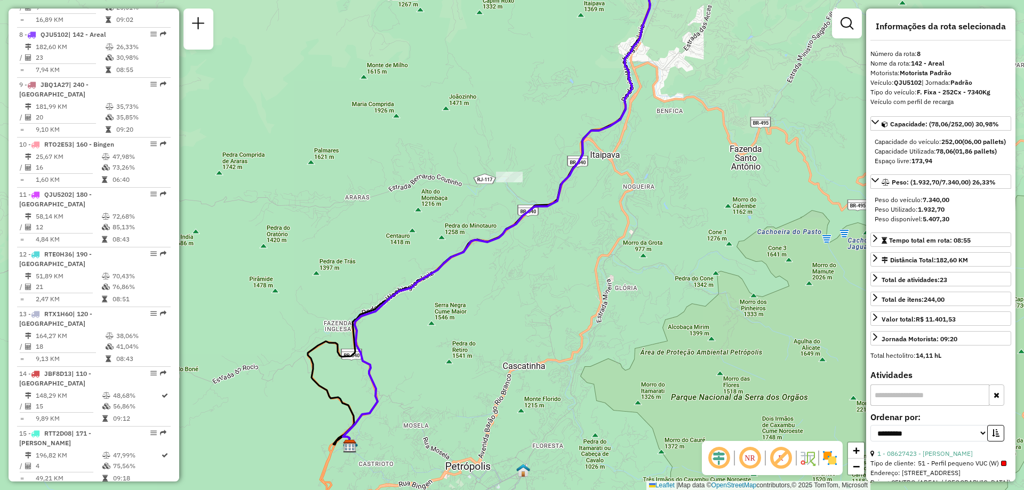
click at [832, 453] on img at bounding box center [829, 458] width 17 height 17
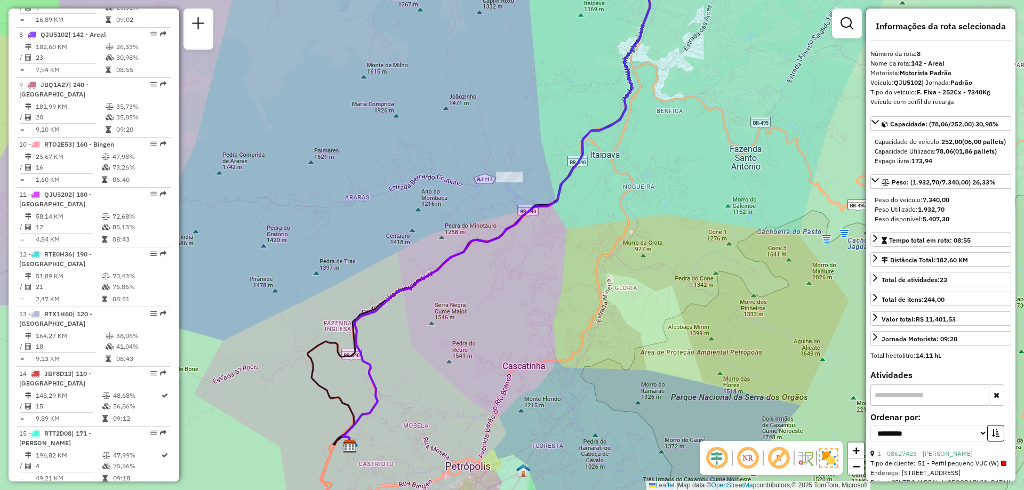
click at [830, 459] on img at bounding box center [828, 458] width 19 height 19
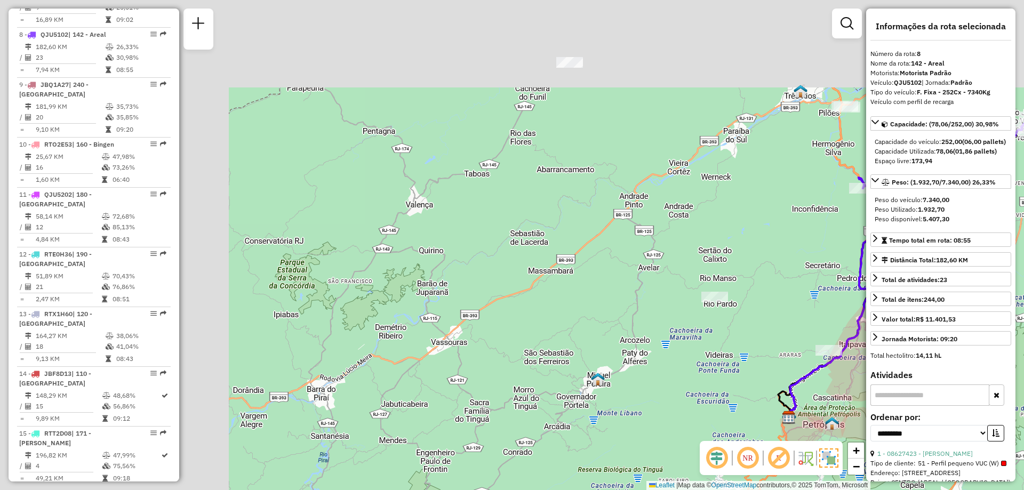
drag, startPoint x: 304, startPoint y: 107, endPoint x: 681, endPoint y: 292, distance: 419.3
click at [681, 292] on div "Janela de atendimento Grade de atendimento Capacidade Transportadoras Veículos …" at bounding box center [512, 245] width 1024 height 490
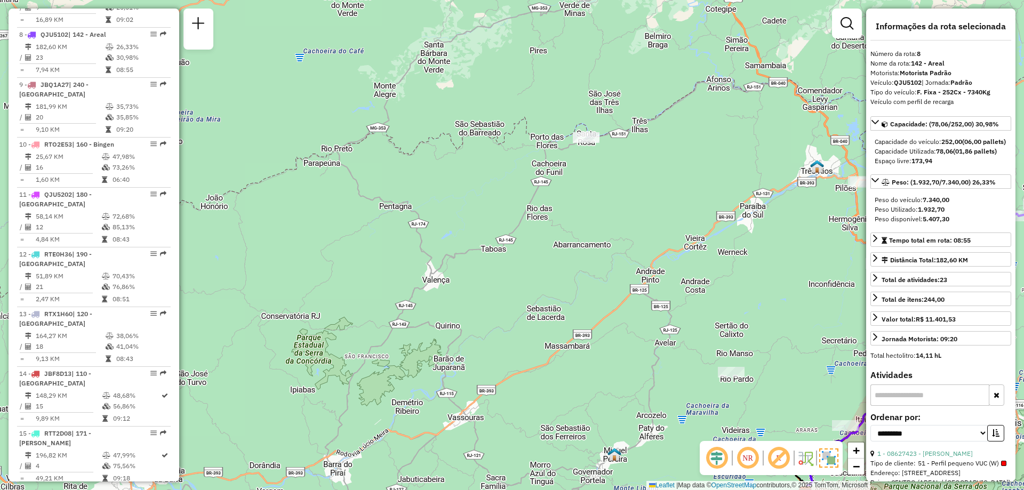
drag, startPoint x: 389, startPoint y: 159, endPoint x: 244, endPoint y: 147, distance: 145.6
click at [244, 147] on div "Janela de atendimento Grade de atendimento Capacidade Transportadoras Veículos …" at bounding box center [512, 245] width 1024 height 490
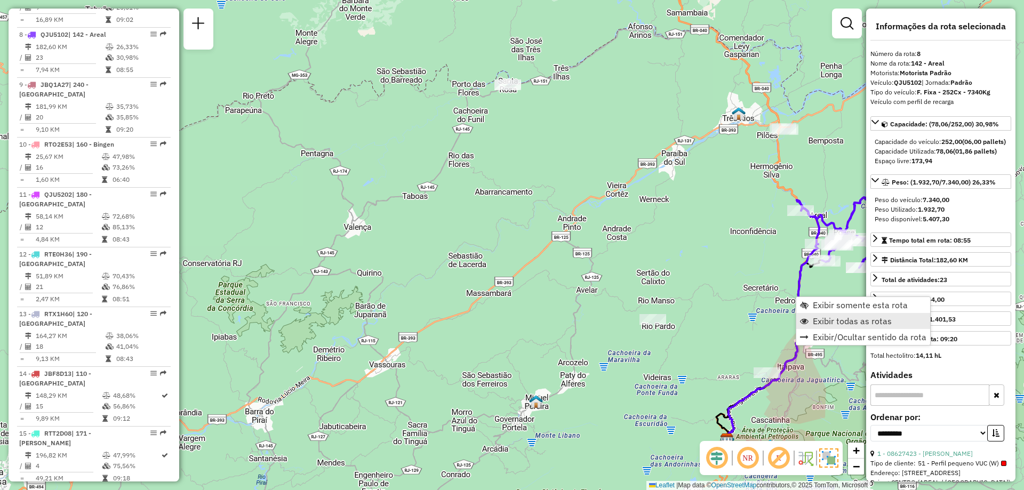
click at [820, 320] on span "Exibir todas as rotas" at bounding box center [852, 321] width 79 height 9
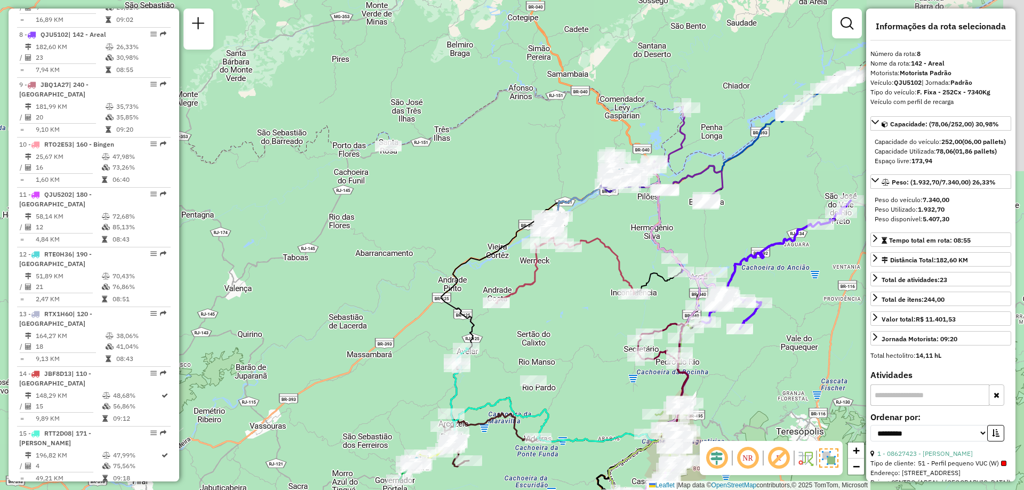
drag, startPoint x: 614, startPoint y: 205, endPoint x: 493, endPoint y: 266, distance: 135.7
click at [493, 266] on div "Janela de atendimento Grade de atendimento Capacidade Transportadoras Veículos …" at bounding box center [512, 245] width 1024 height 490
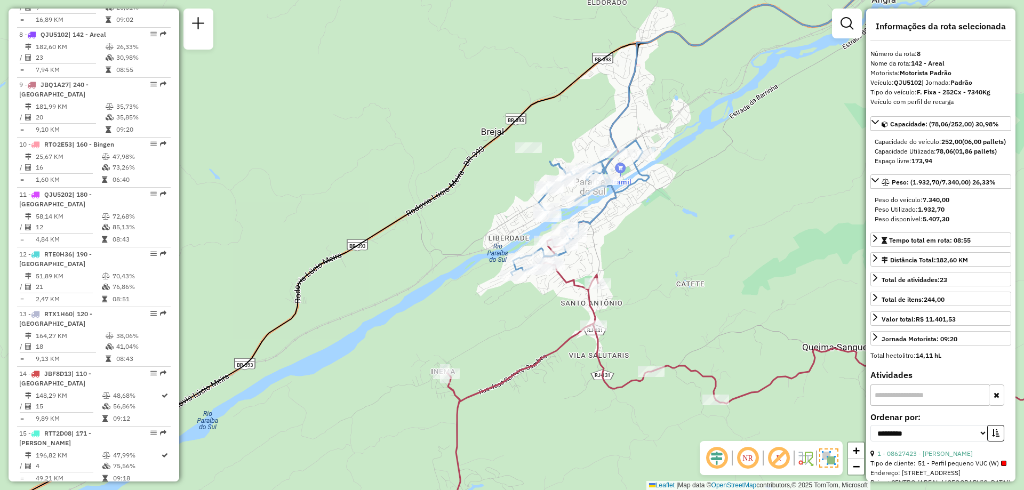
click at [593, 214] on div "Janela de atendimento Grade de atendimento Capacidade Transportadoras Veículos …" at bounding box center [512, 245] width 1024 height 490
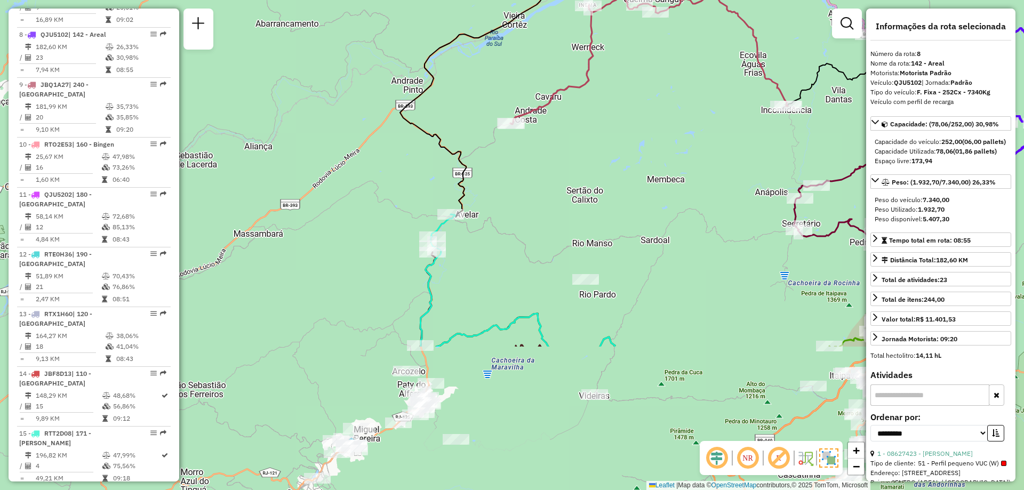
drag, startPoint x: 334, startPoint y: 305, endPoint x: 418, endPoint y: 112, distance: 210.2
click at [418, 112] on div "Janela de atendimento Grade de atendimento Capacidade Transportadoras Veículos …" at bounding box center [512, 245] width 1024 height 490
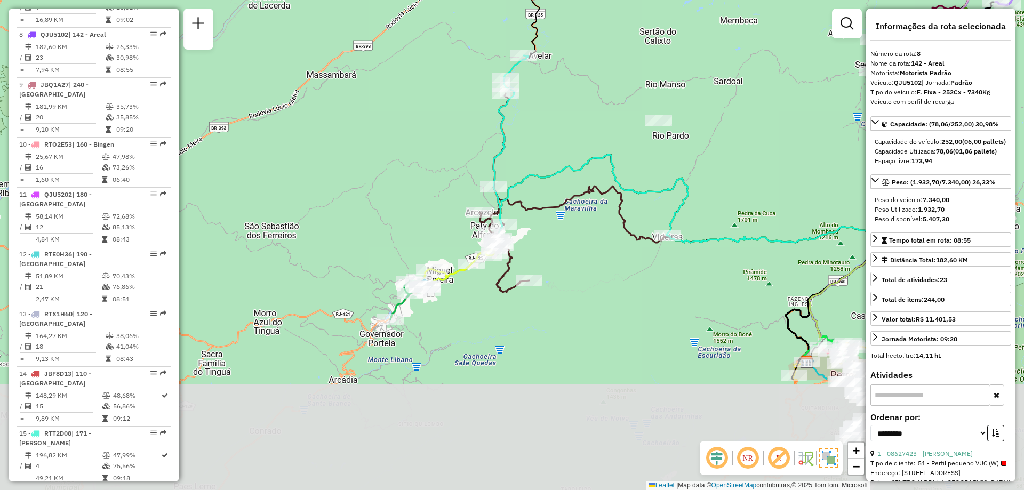
drag, startPoint x: 321, startPoint y: 257, endPoint x: 394, endPoint y: 98, distance: 174.9
click at [394, 98] on div "Janela de atendimento Grade de atendimento Capacidade Transportadoras Veículos …" at bounding box center [512, 245] width 1024 height 490
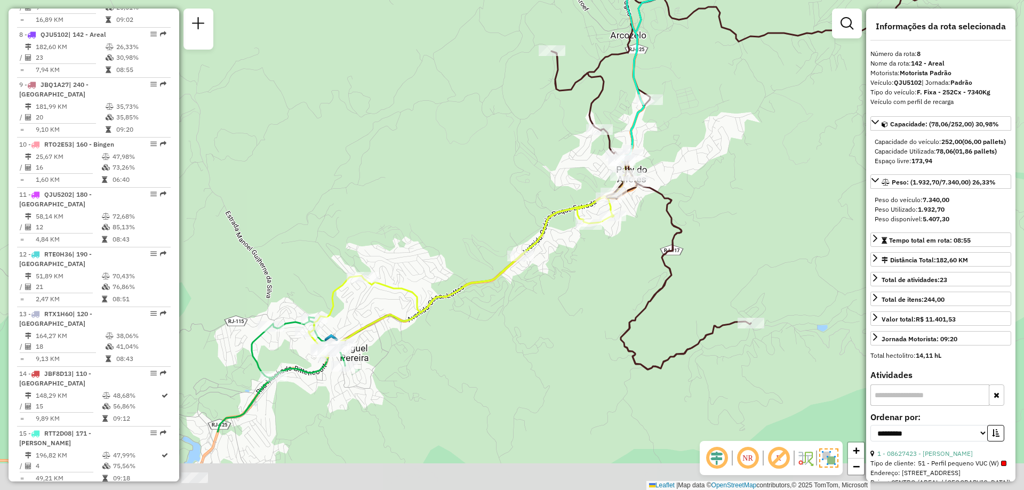
drag, startPoint x: 445, startPoint y: 249, endPoint x: 481, endPoint y: 190, distance: 68.7
click at [481, 190] on div "Janela de atendimento Grade de atendimento Capacidade Transportadoras Veículos …" at bounding box center [512, 245] width 1024 height 490
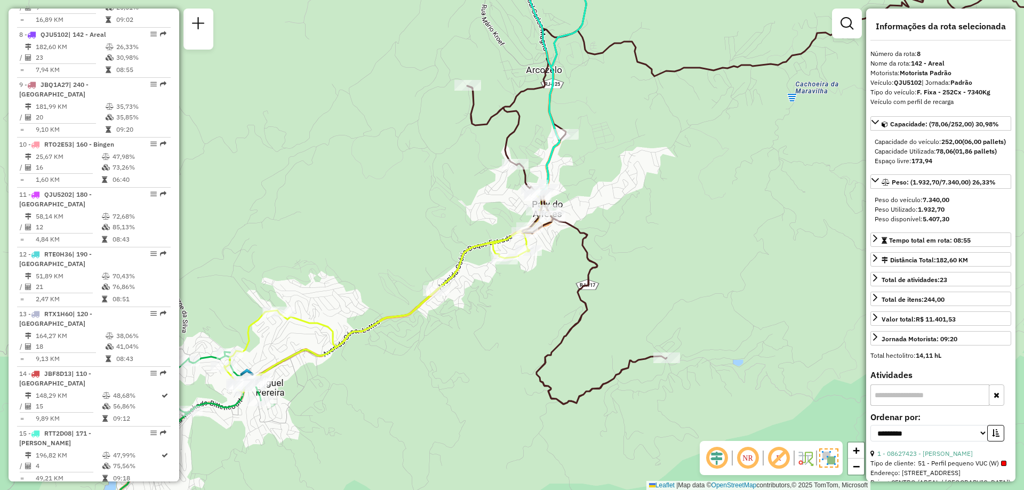
drag, startPoint x: 483, startPoint y: 189, endPoint x: 381, endPoint y: 229, distance: 108.8
click at [381, 229] on div "Janela de atendimento Grade de atendimento Capacidade Transportadoras Veículos …" at bounding box center [512, 245] width 1024 height 490
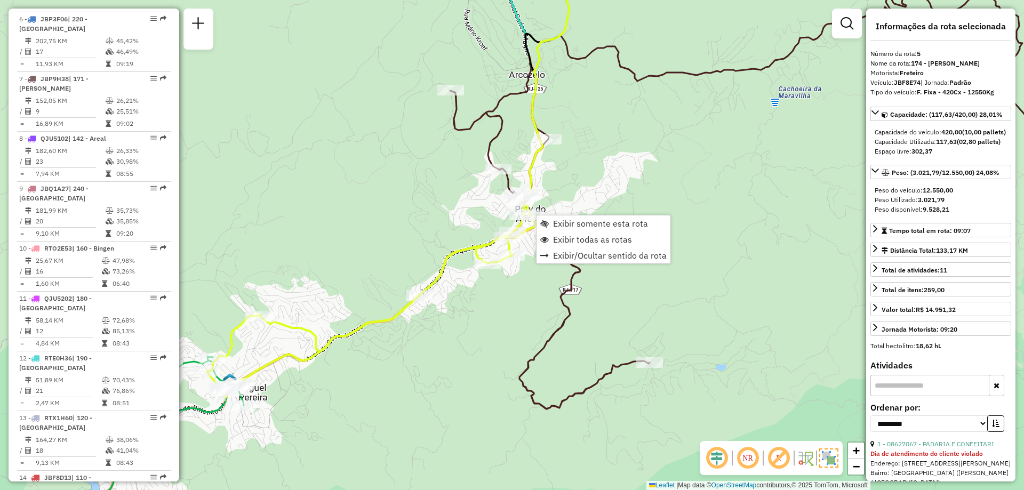
scroll to position [661, 0]
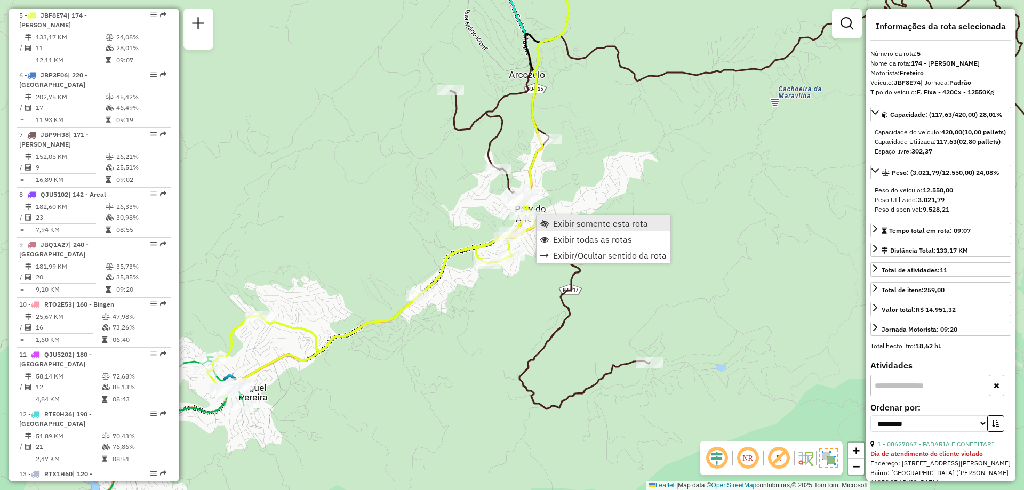
click at [549, 223] on link "Exibir somente esta rota" at bounding box center [604, 223] width 134 height 16
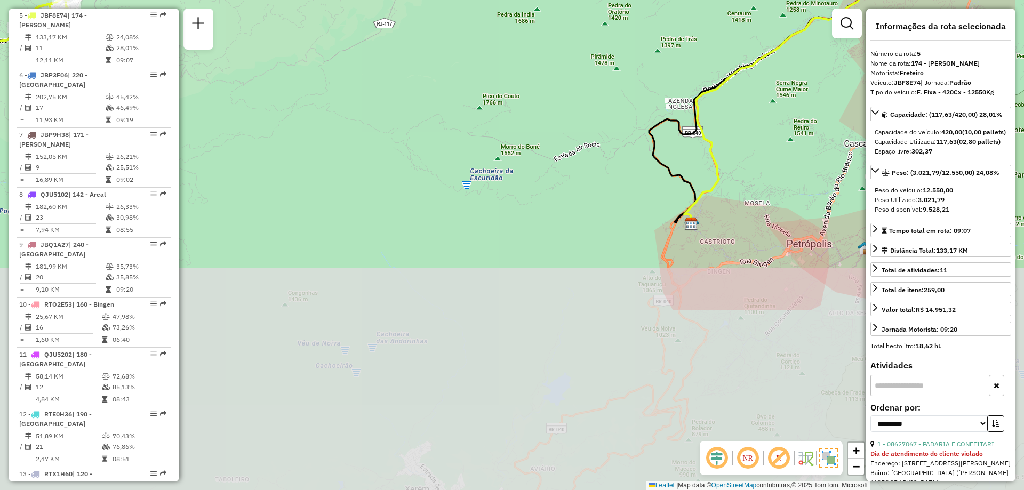
drag, startPoint x: 455, startPoint y: 236, endPoint x: 341, endPoint y: 12, distance: 251.2
click at [341, 4] on div "Janela de atendimento Grade de atendimento Capacidade Transportadoras Veículos …" at bounding box center [512, 245] width 1024 height 490
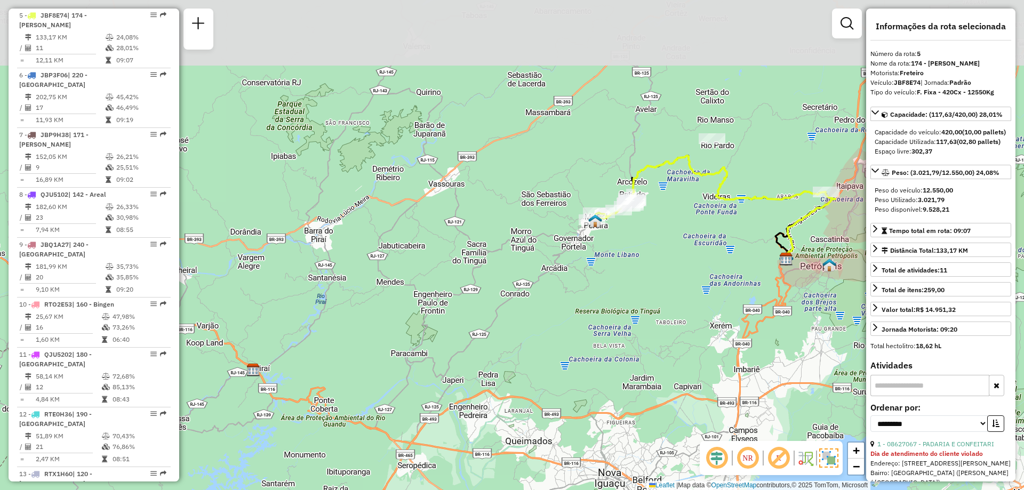
drag, startPoint x: 404, startPoint y: 178, endPoint x: 707, endPoint y: 314, distance: 331.4
click at [707, 314] on div "Janela de atendimento Grade de atendimento Capacidade Transportadoras Veículos …" at bounding box center [512, 245] width 1024 height 490
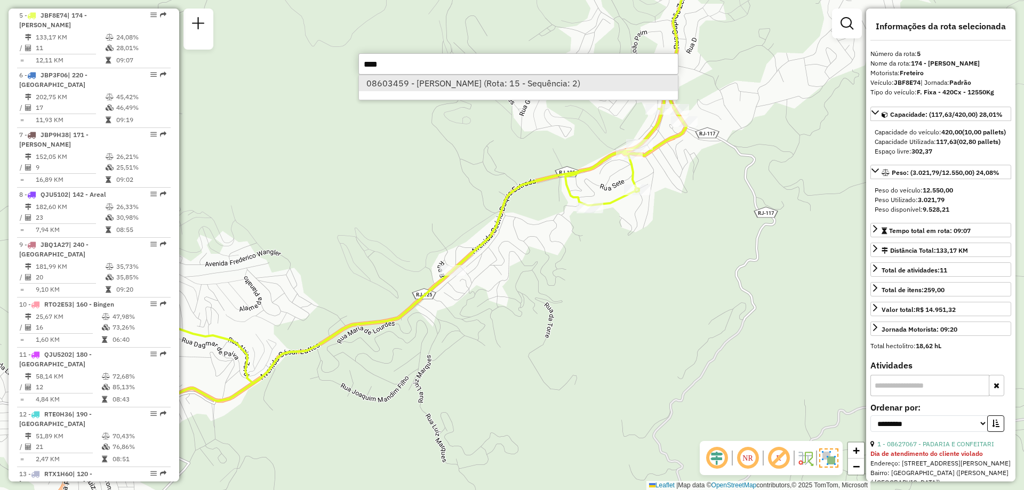
type input "****"
click at [483, 80] on li "08603459 - GABRIEL SILVA DA ROC (Rota: 15 - Sequência: 2)" at bounding box center [518, 83] width 319 height 16
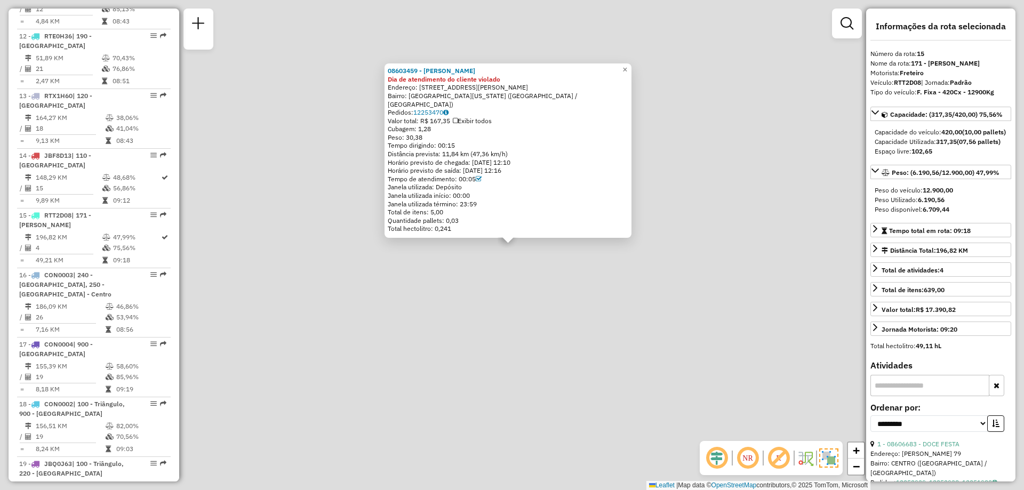
scroll to position [1201, 0]
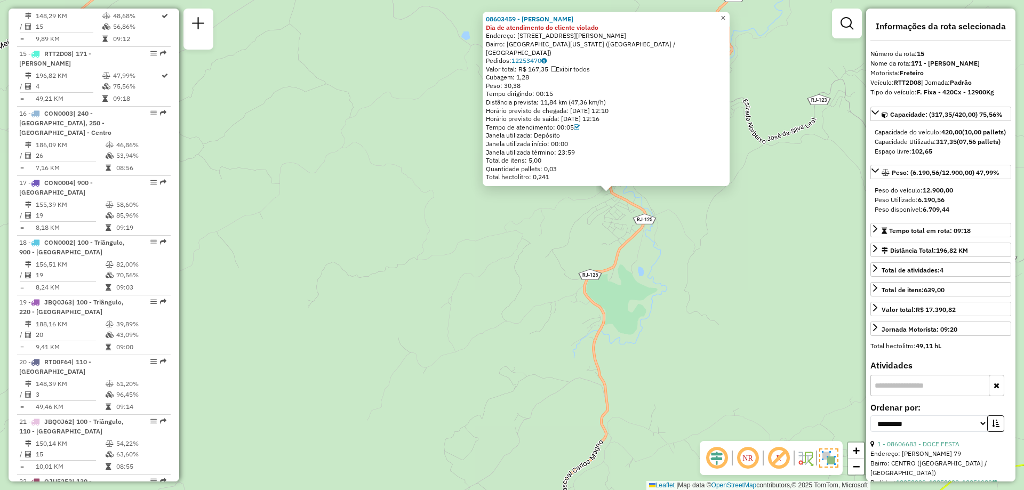
click at [725, 21] on span "×" at bounding box center [723, 17] width 5 height 9
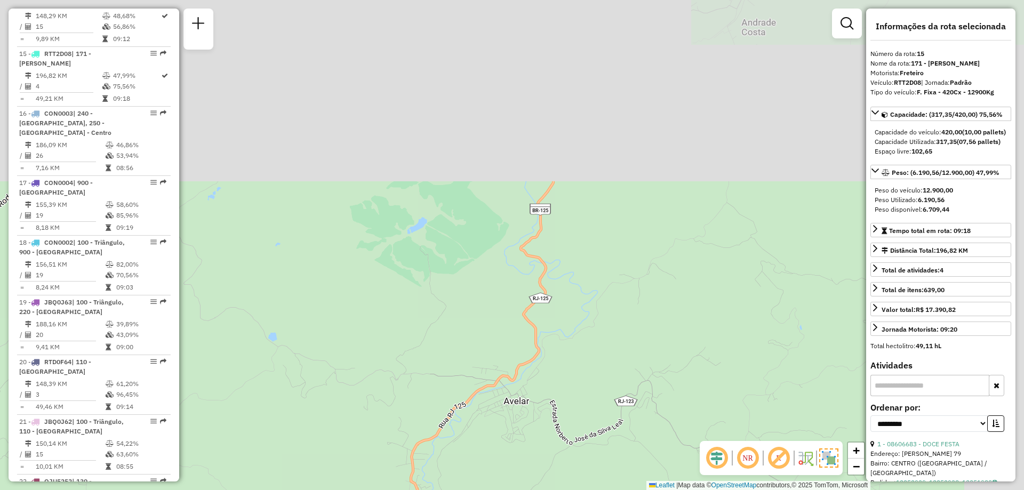
drag, startPoint x: 762, startPoint y: 26, endPoint x: 538, endPoint y: 373, distance: 413.2
click at [538, 373] on div "Janela de atendimento Grade de atendimento Capacidade Transportadoras Veículos …" at bounding box center [512, 245] width 1024 height 490
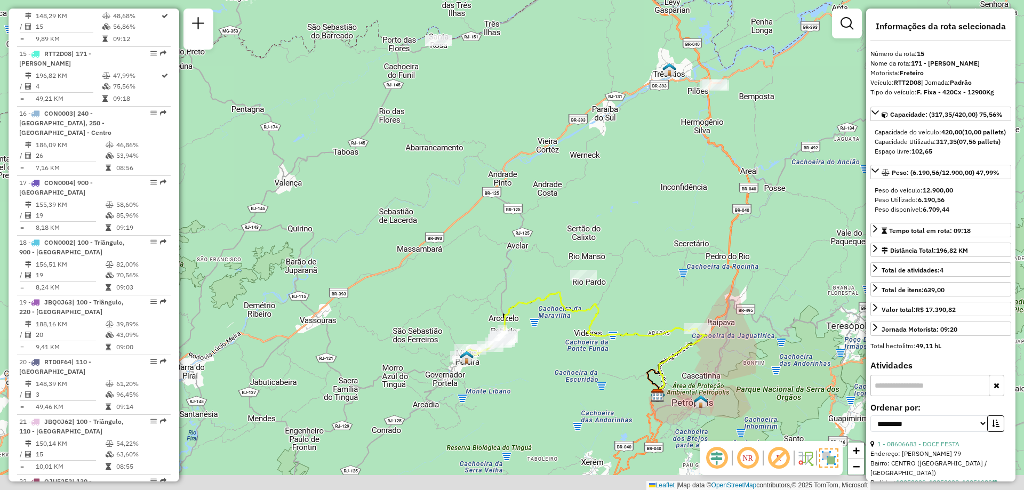
drag, startPoint x: 521, startPoint y: 270, endPoint x: 515, endPoint y: 203, distance: 68.0
click at [515, 203] on div "Janela de atendimento Grade de atendimento Capacidade Transportadoras Veículos …" at bounding box center [512, 245] width 1024 height 490
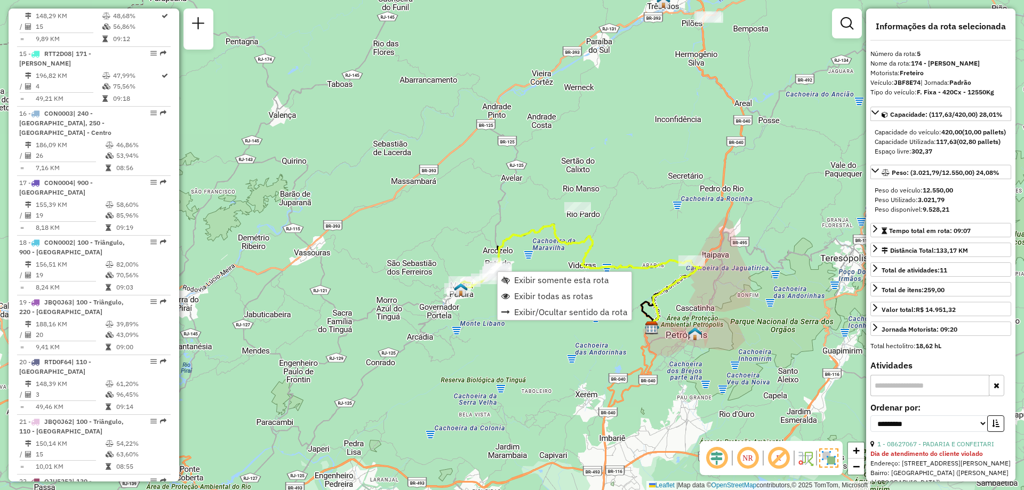
scroll to position [661, 0]
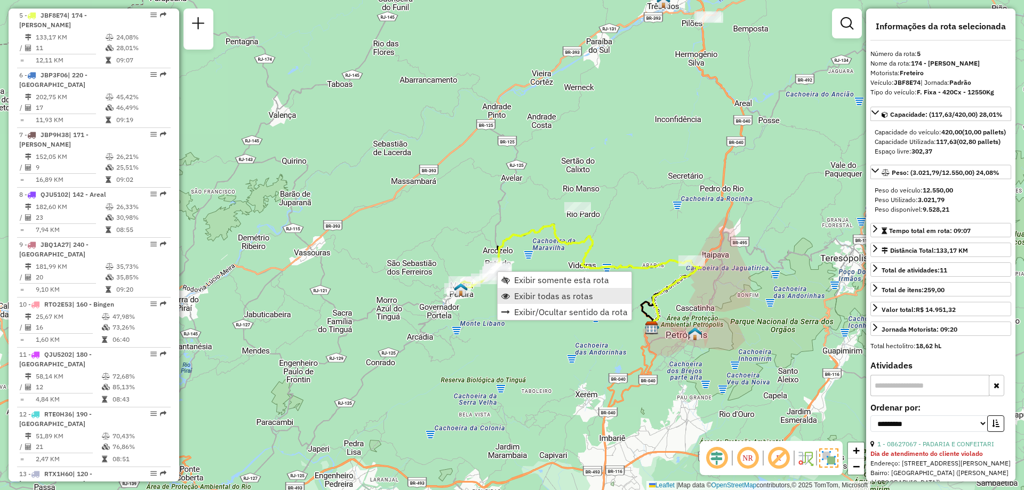
click at [531, 293] on span "Exibir todas as rotas" at bounding box center [553, 296] width 79 height 9
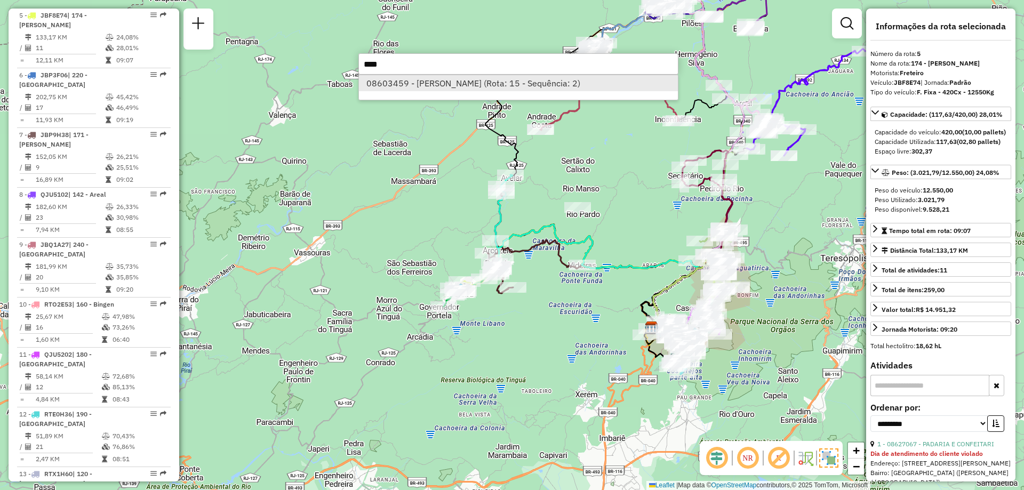
type input "****"
click at [492, 81] on li "08603459 - GABRIEL SILVA DA ROC (Rota: 15 - Sequência: 2)" at bounding box center [518, 83] width 319 height 16
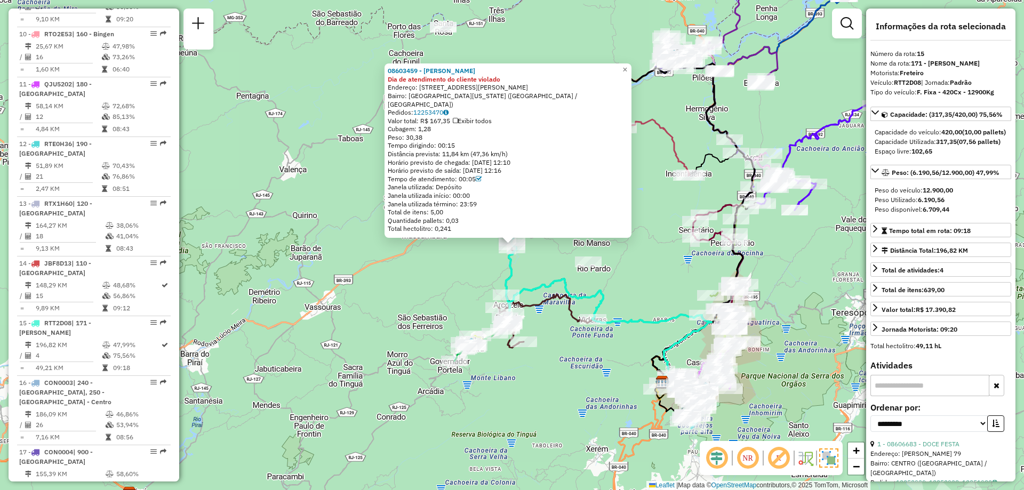
scroll to position [1201, 0]
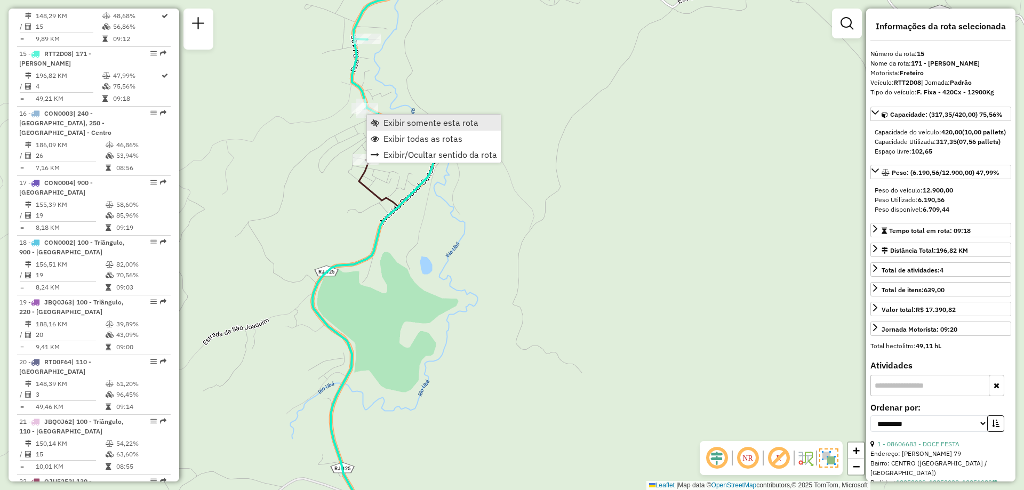
click at [399, 125] on span "Exibir somente esta rota" at bounding box center [430, 122] width 95 height 9
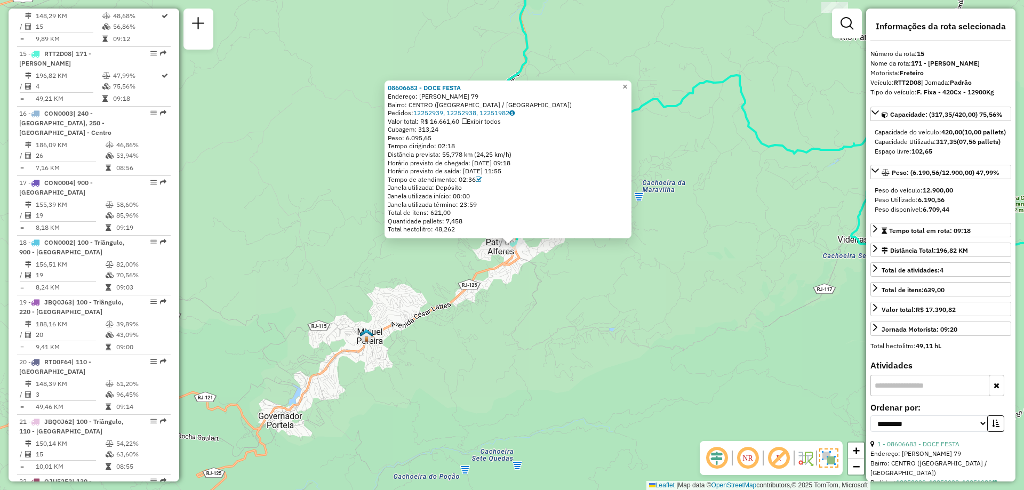
click at [627, 85] on span "×" at bounding box center [624, 86] width 5 height 9
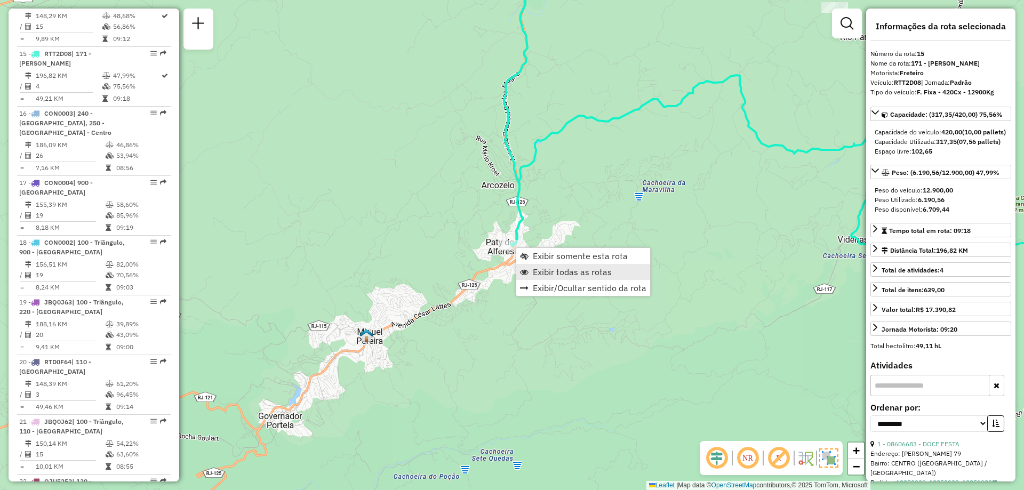
click at [549, 266] on link "Exibir todas as rotas" at bounding box center [583, 272] width 134 height 16
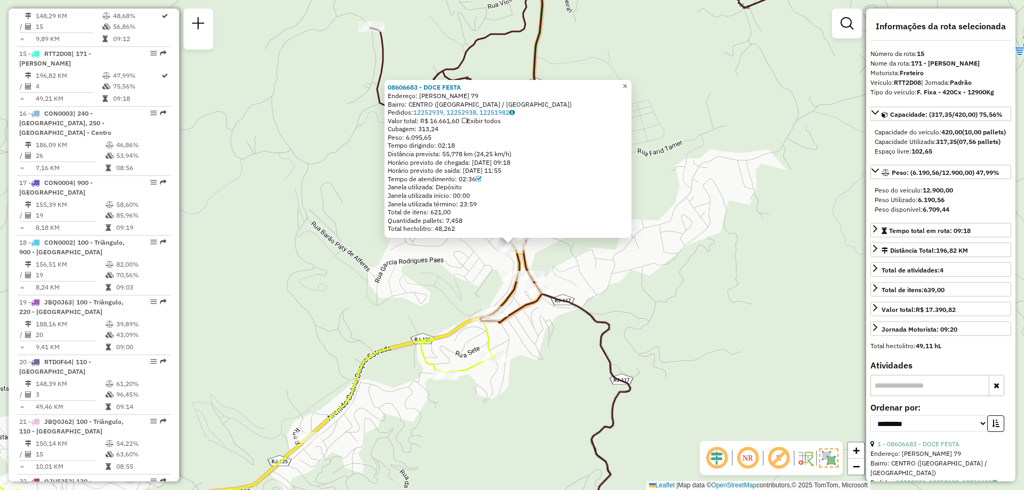
click at [627, 85] on span "×" at bounding box center [624, 86] width 5 height 9
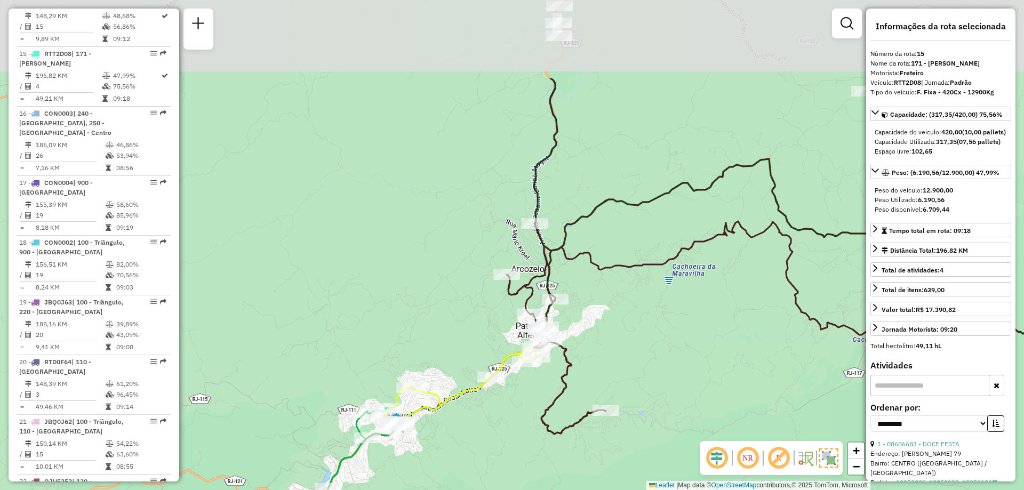
drag, startPoint x: 625, startPoint y: 175, endPoint x: 583, endPoint y: 302, distance: 134.1
click at [583, 302] on div "Janela de atendimento Grade de atendimento Capacidade Transportadoras Veículos …" at bounding box center [512, 245] width 1024 height 490
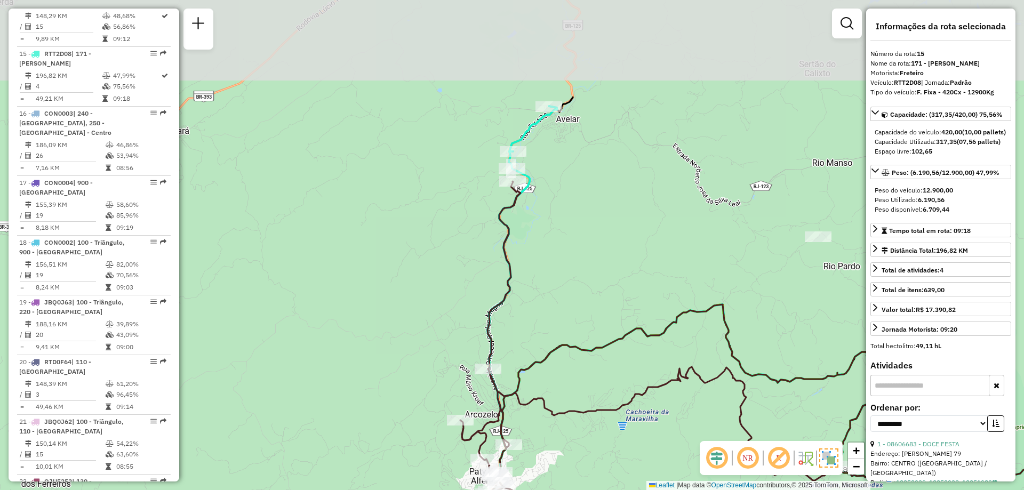
drag, startPoint x: 645, startPoint y: 69, endPoint x: 599, endPoint y: 215, distance: 152.8
click at [599, 215] on div "Janela de atendimento Grade de atendimento Capacidade Transportadoras Veículos …" at bounding box center [512, 245] width 1024 height 490
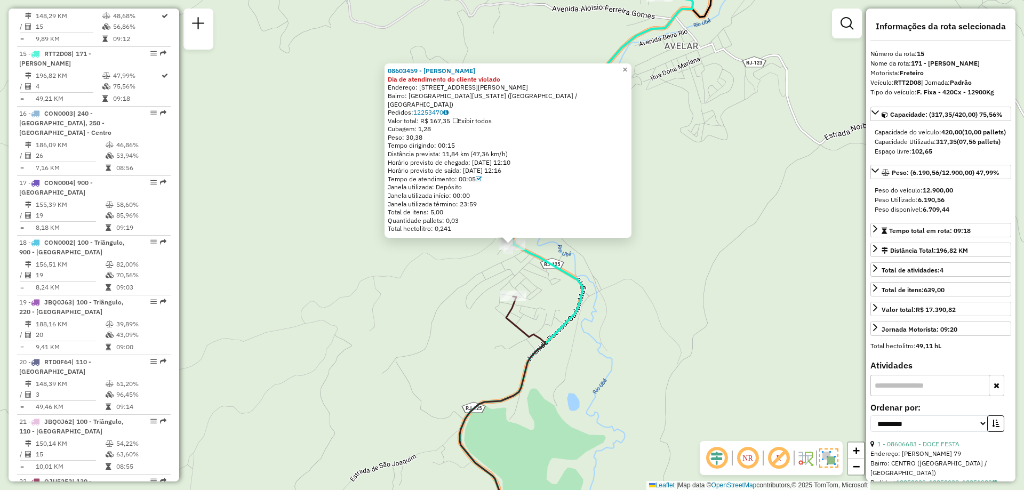
click at [627, 74] on span "×" at bounding box center [624, 69] width 5 height 9
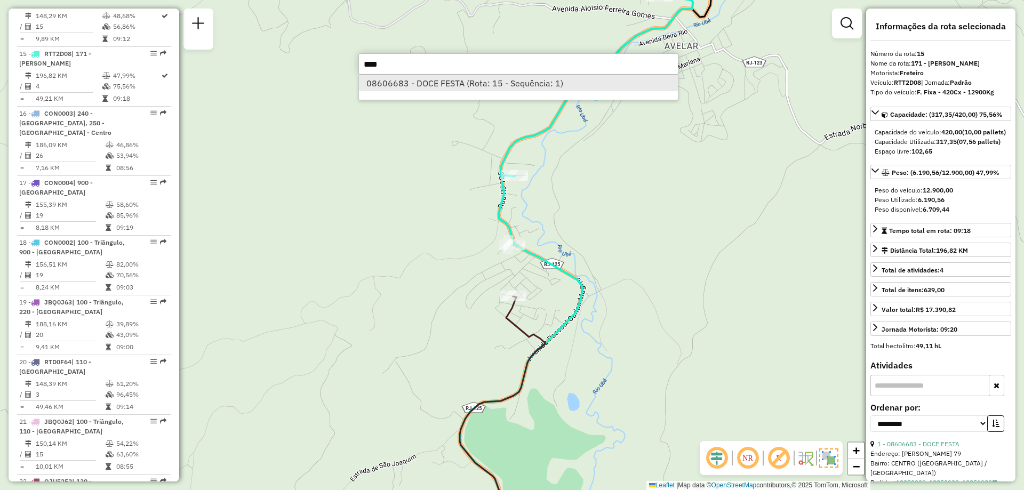
type input "****"
click at [451, 82] on li "08606683 - DOCE FESTA (Rota: 15 - Sequência: 1)" at bounding box center [518, 83] width 319 height 16
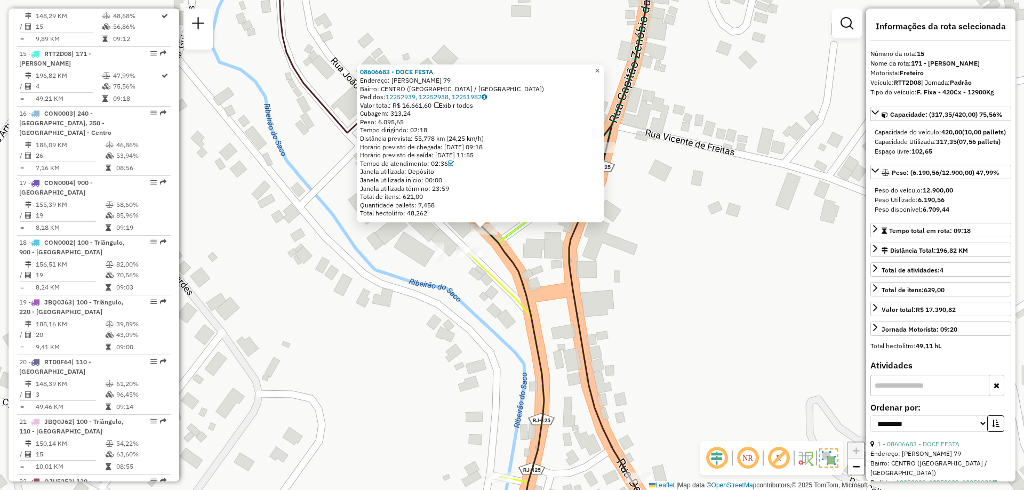
click at [599, 66] on span "×" at bounding box center [597, 70] width 5 height 9
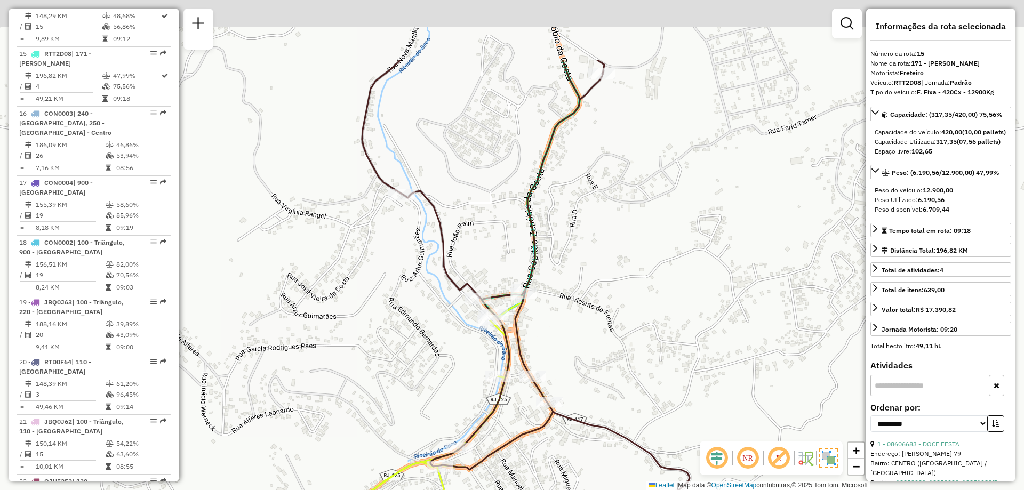
drag, startPoint x: 490, startPoint y: 26, endPoint x: 487, endPoint y: 215, distance: 189.4
click at [487, 215] on div "Janela de atendimento Grade de atendimento Capacidade Transportadoras Veículos …" at bounding box center [512, 245] width 1024 height 490
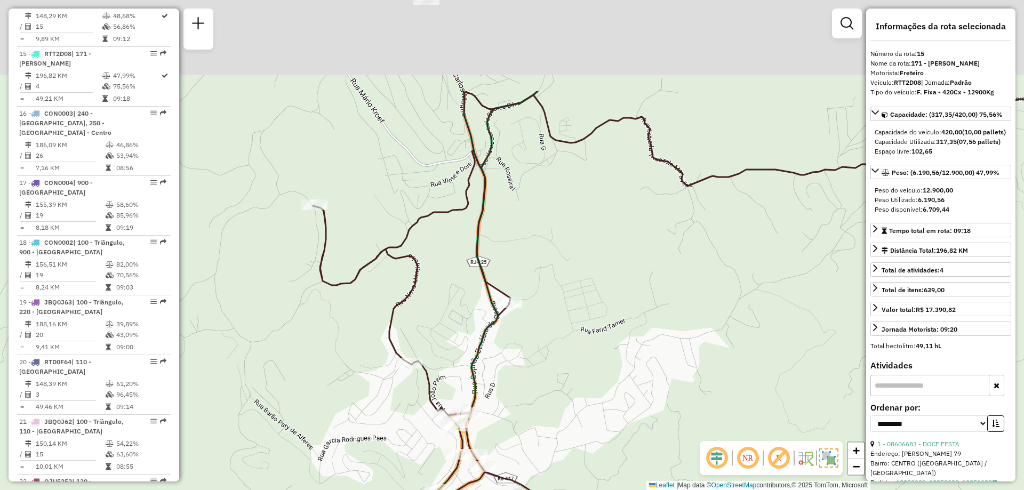
drag, startPoint x: 551, startPoint y: 87, endPoint x: 522, endPoint y: 268, distance: 182.6
click at [522, 268] on div "Janela de atendimento Grade de atendimento Capacidade Transportadoras Veículos …" at bounding box center [512, 245] width 1024 height 490
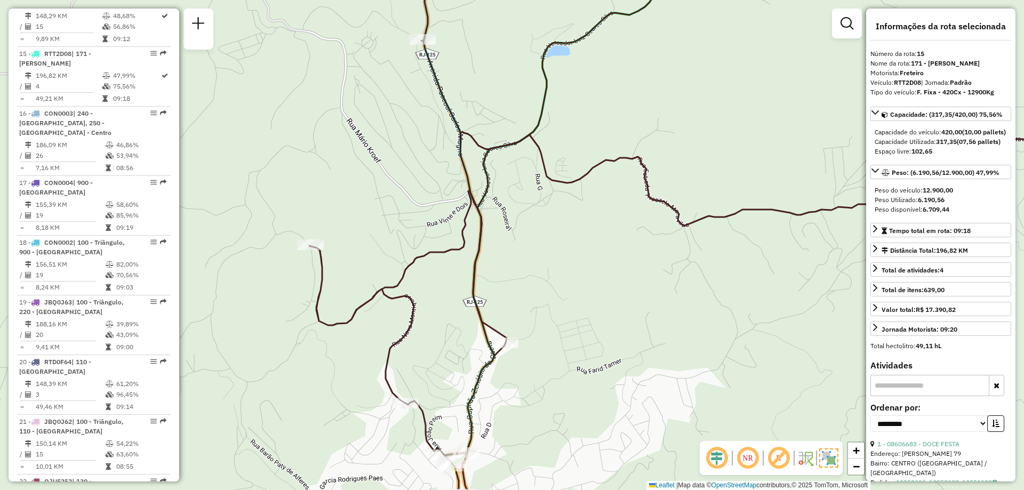
drag, startPoint x: 491, startPoint y: 63, endPoint x: 504, endPoint y: 290, distance: 227.1
click at [504, 290] on div "Janela de atendimento Grade de atendimento Capacidade Transportadoras Veículos …" at bounding box center [512, 245] width 1024 height 490
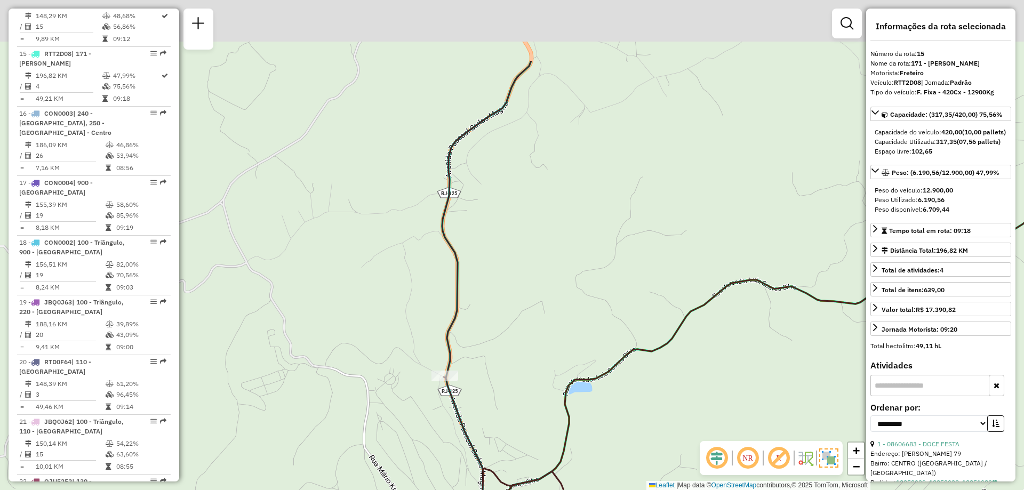
drag, startPoint x: 518, startPoint y: 188, endPoint x: 518, endPoint y: 434, distance: 245.9
click at [518, 434] on div "Janela de atendimento Grade de atendimento Capacidade Transportadoras Veículos …" at bounding box center [512, 245] width 1024 height 490
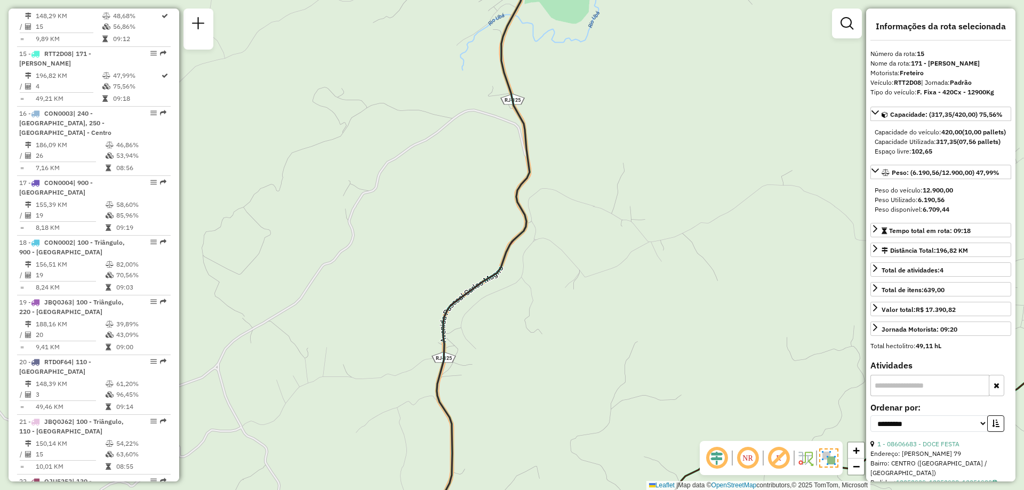
drag, startPoint x: 594, startPoint y: 155, endPoint x: 535, endPoint y: 459, distance: 309.7
click at [535, 459] on div "Janela de atendimento Grade de atendimento Capacidade Transportadoras Veículos …" at bounding box center [512, 245] width 1024 height 490
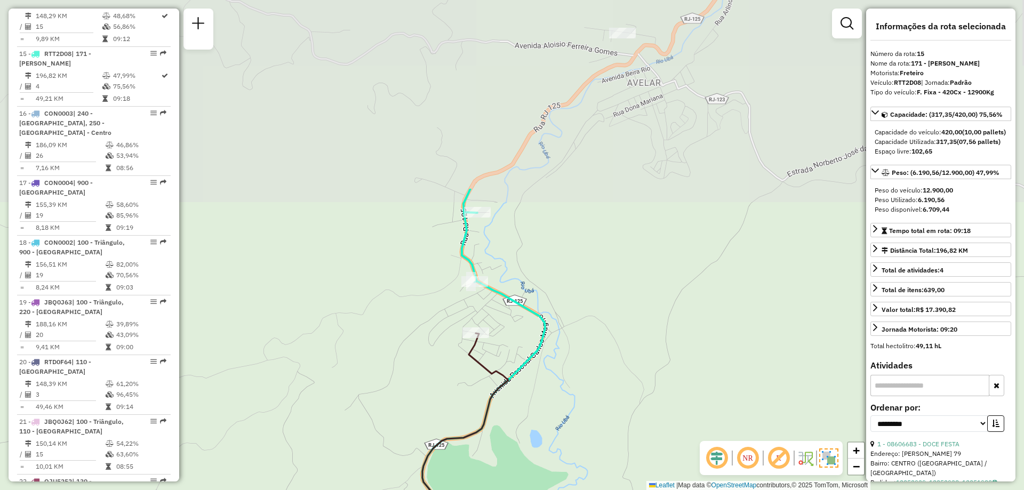
drag, startPoint x: 541, startPoint y: 222, endPoint x: 540, endPoint y: 460, distance: 237.9
click at [540, 460] on div "Janela de atendimento Grade de atendimento Capacidade Transportadoras Veículos …" at bounding box center [512, 245] width 1024 height 490
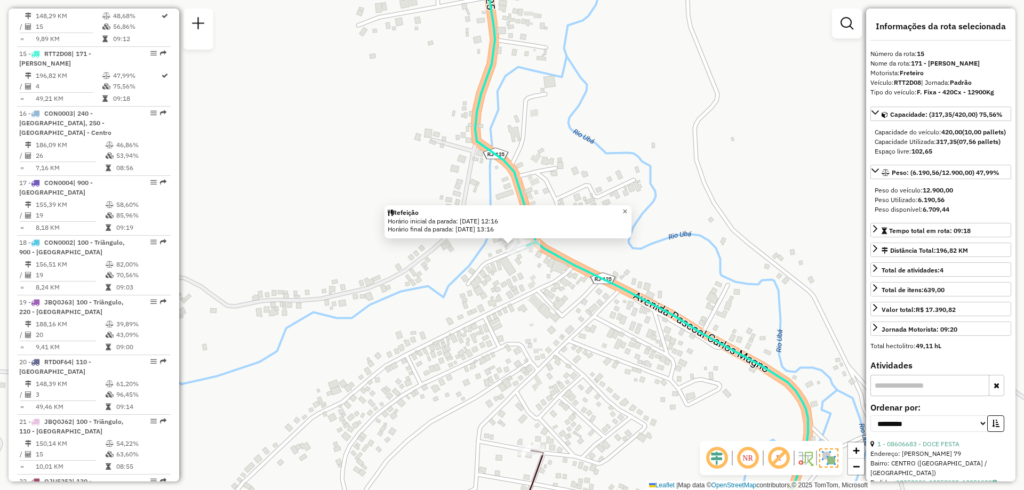
click at [627, 207] on span "×" at bounding box center [624, 211] width 5 height 9
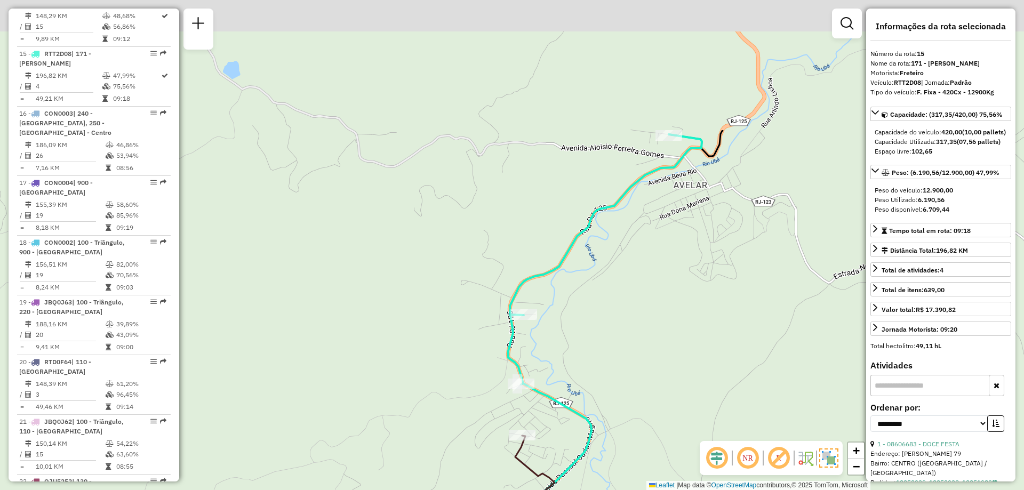
drag, startPoint x: 637, startPoint y: 150, endPoint x: 561, endPoint y: 330, distance: 194.6
click at [561, 330] on div "Janela de atendimento Grade de atendimento Capacidade Transportadoras Veículos …" at bounding box center [512, 245] width 1024 height 490
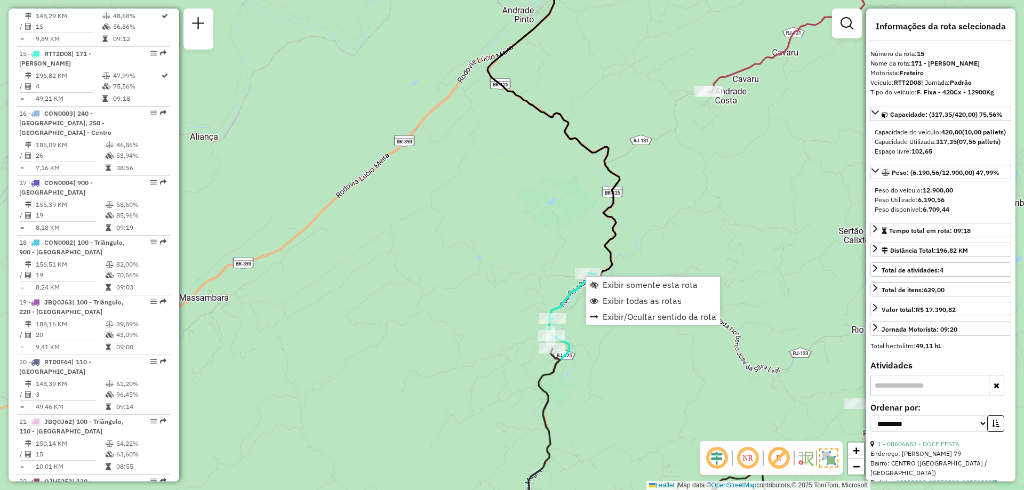
click at [727, 197] on div "Janela de atendimento Grade de atendimento Capacidade Transportadoras Veículos …" at bounding box center [512, 245] width 1024 height 490
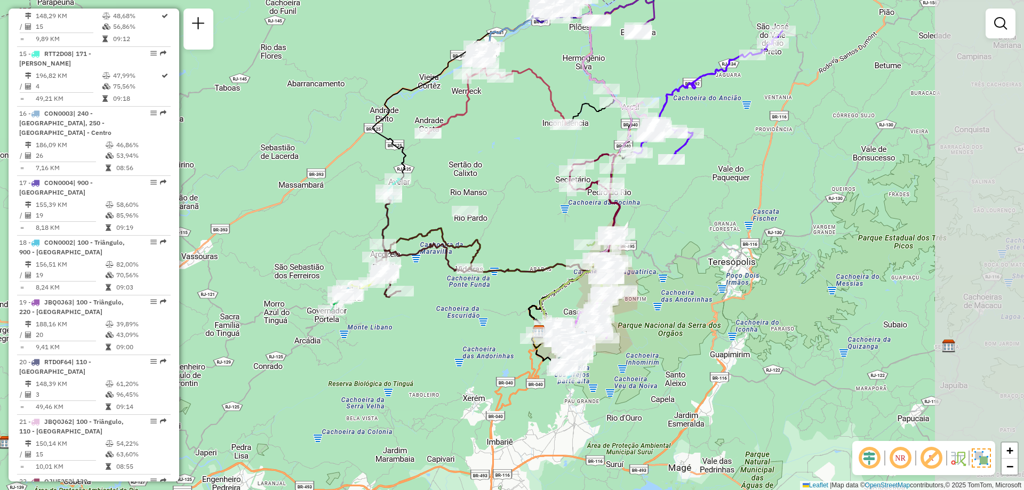
drag, startPoint x: 800, startPoint y: 203, endPoint x: 510, endPoint y: 138, distance: 297.5
click at [510, 138] on div "Janela de atendimento Grade de atendimento Capacidade Transportadoras Veículos …" at bounding box center [512, 245] width 1024 height 490
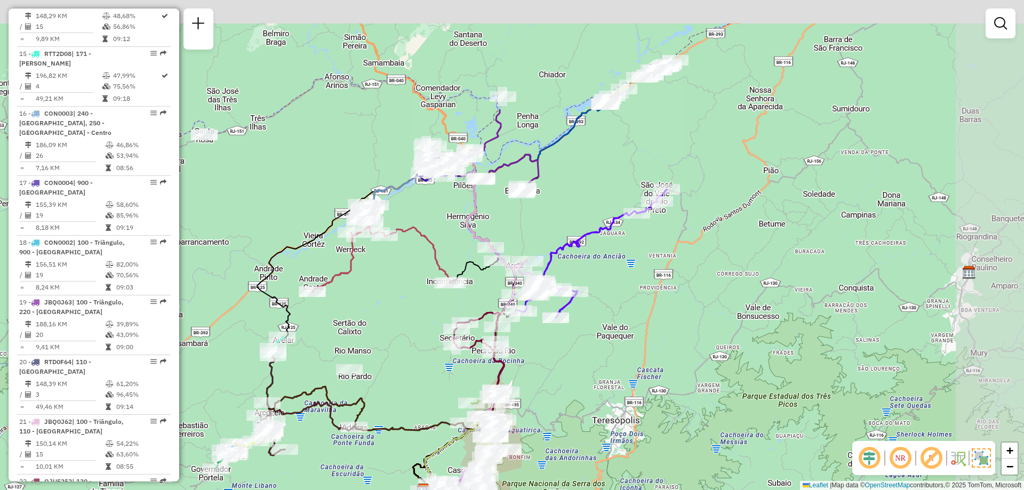
drag, startPoint x: 754, startPoint y: 143, endPoint x: 631, endPoint y: 306, distance: 204.2
click at [631, 306] on div "Janela de atendimento Grade de atendimento Capacidade Transportadoras Veículos …" at bounding box center [512, 245] width 1024 height 490
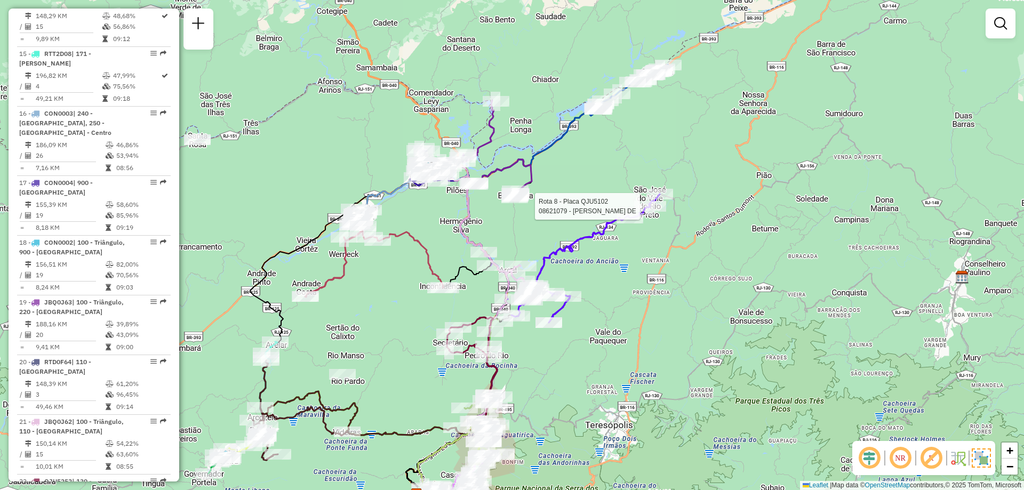
select select "**********"
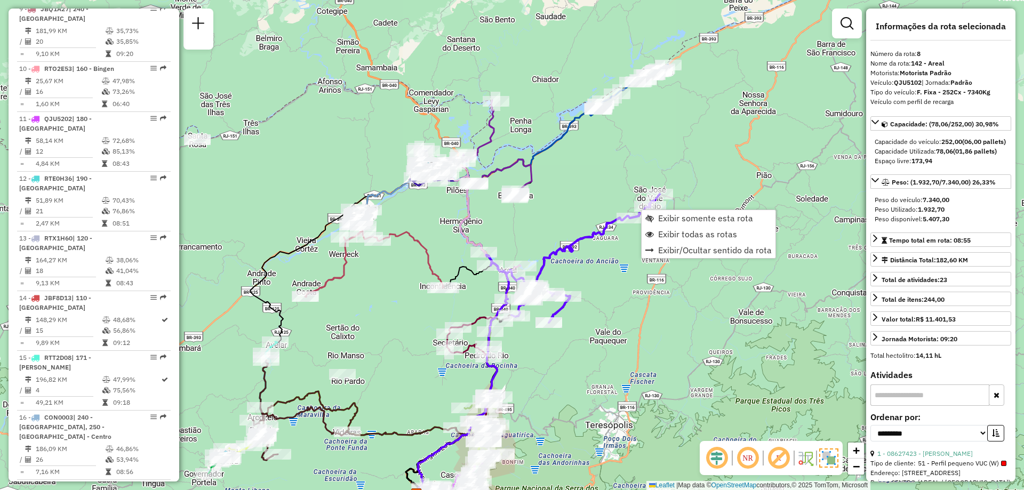
scroll to position [821, 0]
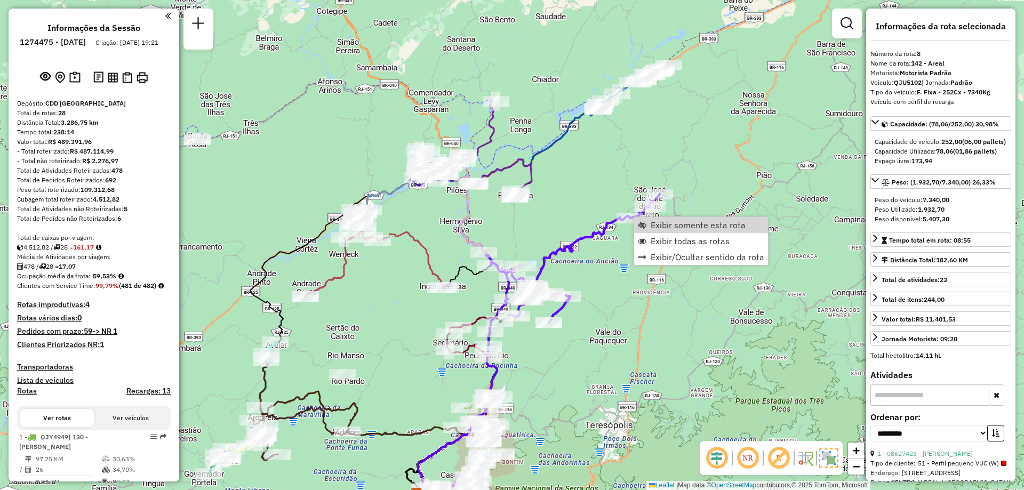
select select "**********"
click at [659, 228] on span "Exibir somente esta rota" at bounding box center [698, 225] width 95 height 9
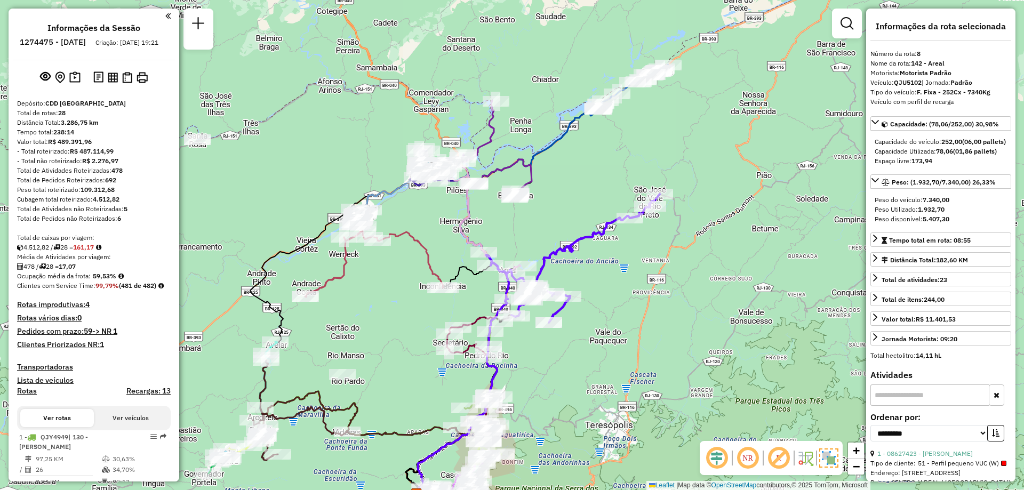
scroll to position [821, 0]
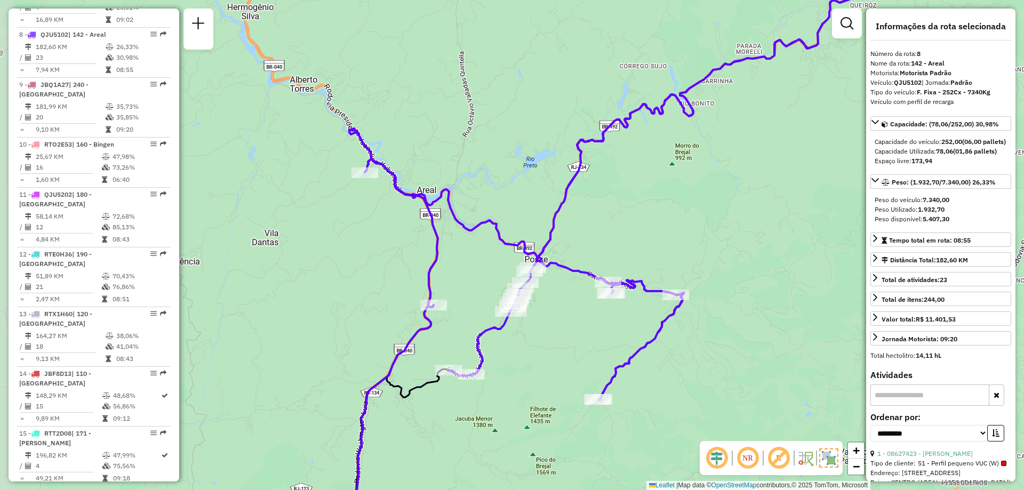
drag, startPoint x: 540, startPoint y: 189, endPoint x: 677, endPoint y: 193, distance: 137.7
click at [677, 193] on div "Janela de atendimento Grade de atendimento Capacidade Transportadoras Veículos …" at bounding box center [512, 245] width 1024 height 490
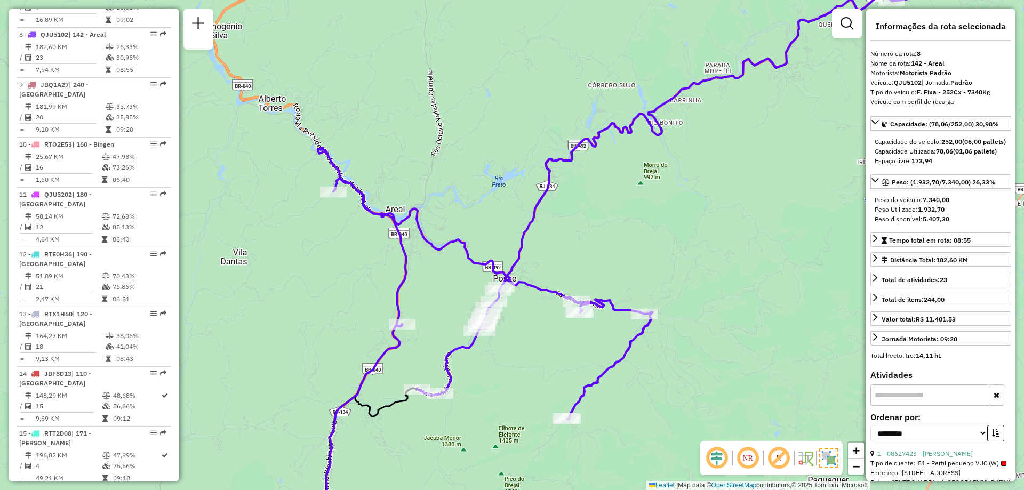
drag, startPoint x: 696, startPoint y: 182, endPoint x: 660, endPoint y: 204, distance: 42.4
click at [660, 204] on div "Janela de atendimento Grade de atendimento Capacidade Transportadoras Veículos …" at bounding box center [512, 245] width 1024 height 490
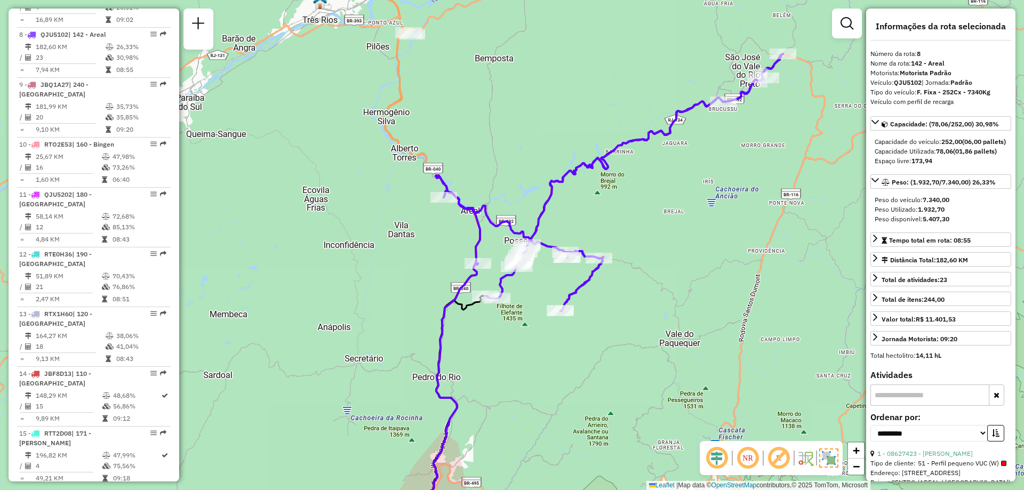
drag, startPoint x: 685, startPoint y: 215, endPoint x: 635, endPoint y: 213, distance: 50.2
click at [635, 213] on div "Janela de atendimento Grade de atendimento Capacidade Transportadoras Veículos …" at bounding box center [512, 245] width 1024 height 490
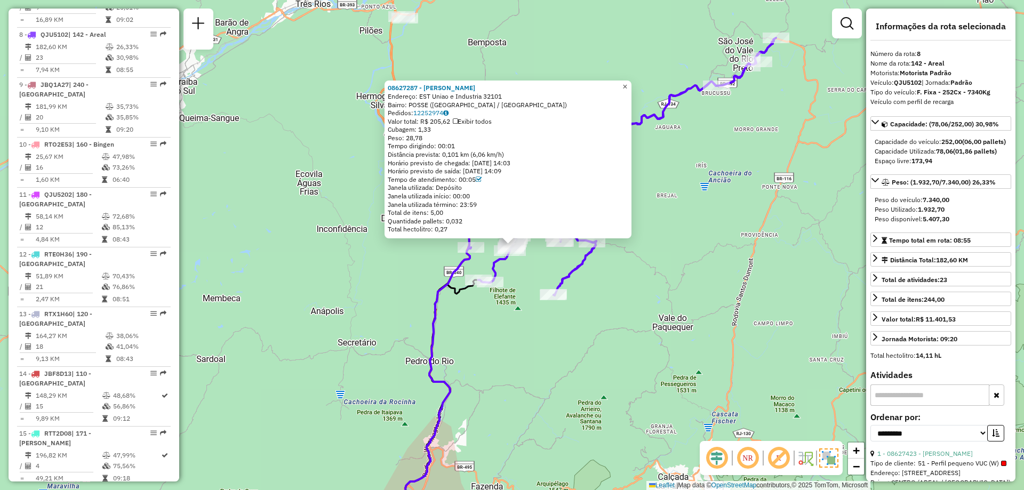
click at [627, 84] on span "×" at bounding box center [624, 86] width 5 height 9
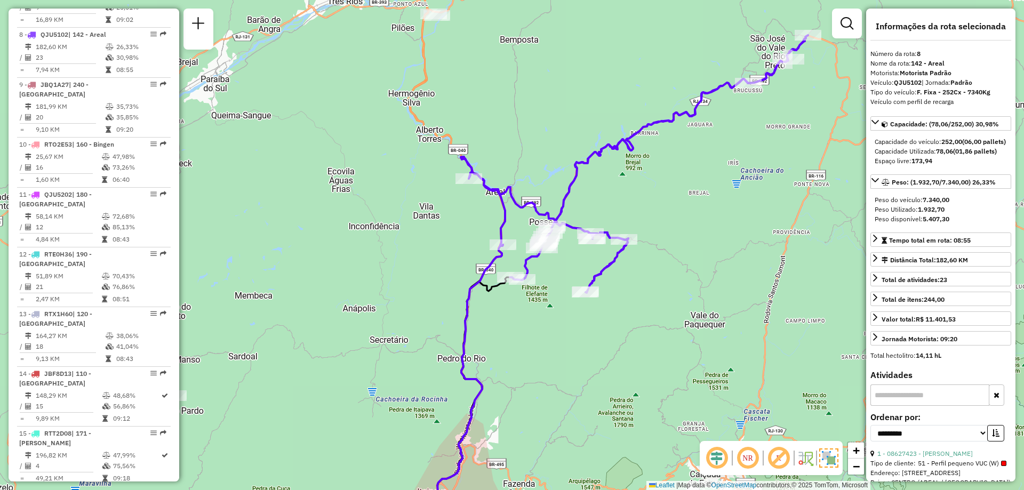
drag, startPoint x: 727, startPoint y: 166, endPoint x: 677, endPoint y: 197, distance: 58.9
click at [677, 197] on div "Janela de atendimento Grade de atendimento Capacidade Transportadoras Veículos …" at bounding box center [512, 245] width 1024 height 490
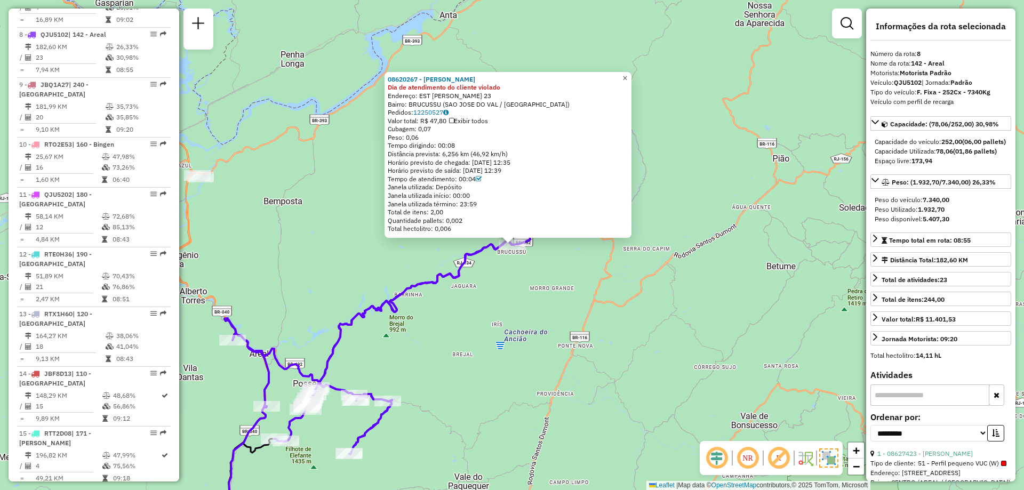
click at [628, 75] on link "×" at bounding box center [625, 78] width 13 height 13
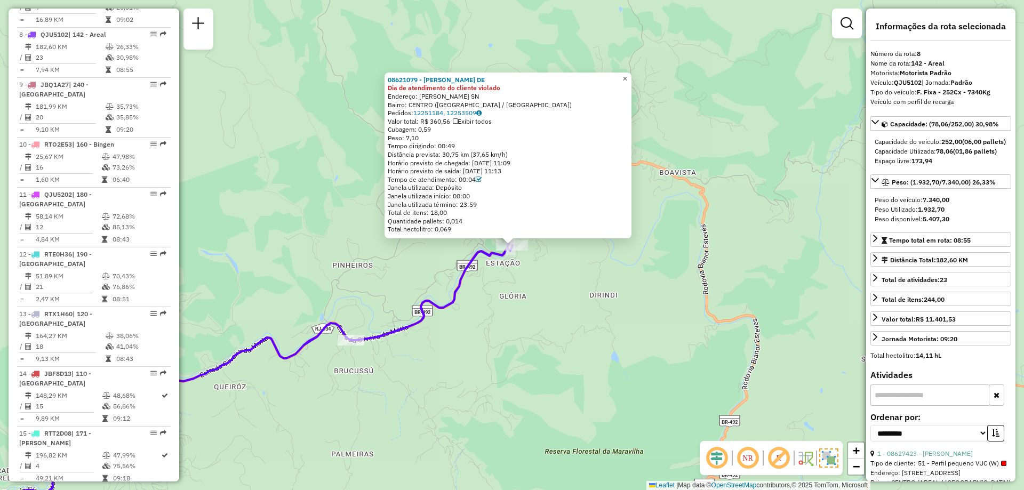
click at [628, 75] on link "×" at bounding box center [625, 79] width 13 height 13
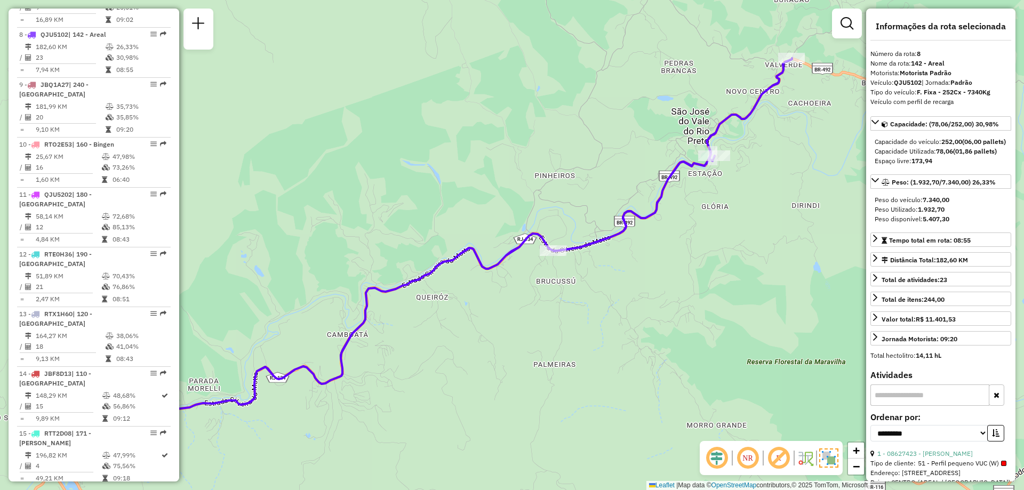
drag, startPoint x: 489, startPoint y: 324, endPoint x: 691, endPoint y: 235, distance: 221.1
click at [691, 235] on div "Janela de atendimento Grade de atendimento Capacidade Transportadoras Veículos …" at bounding box center [512, 245] width 1024 height 490
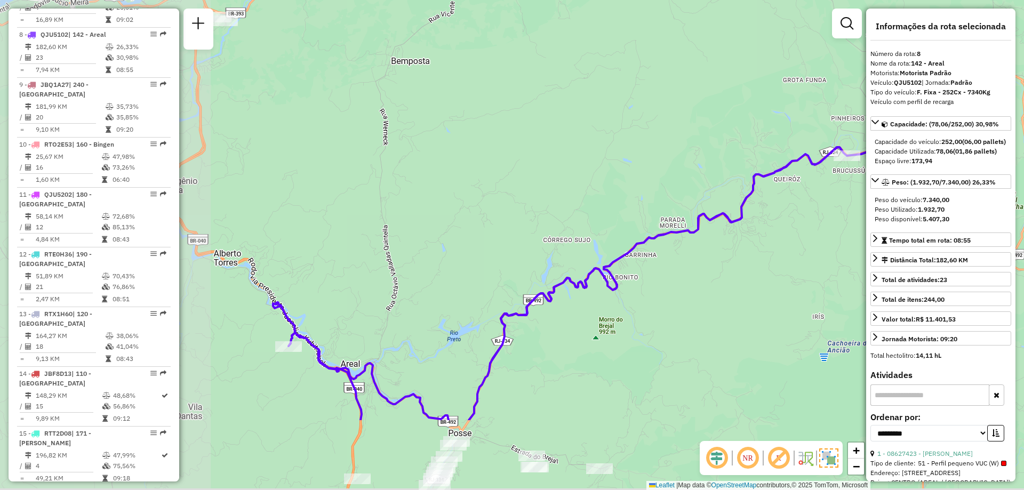
drag, startPoint x: 478, startPoint y: 370, endPoint x: 792, endPoint y: 251, distance: 335.9
click at [792, 251] on div "Janela de atendimento Grade de atendimento Capacidade Transportadoras Veículos …" at bounding box center [512, 245] width 1024 height 490
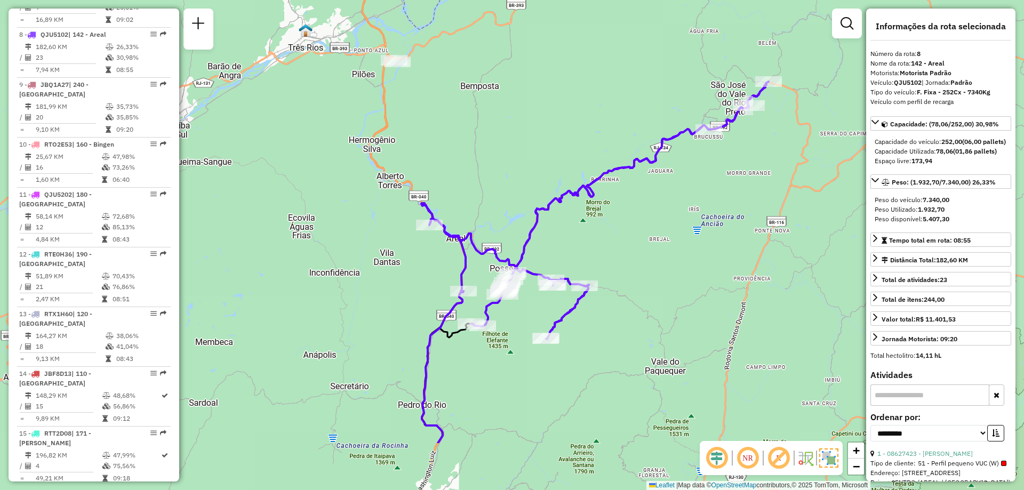
drag, startPoint x: 699, startPoint y: 357, endPoint x: 645, endPoint y: 261, distance: 110.1
click at [645, 261] on div "Janela de atendimento Grade de atendimento Capacidade Transportadoras Veículos …" at bounding box center [512, 245] width 1024 height 490
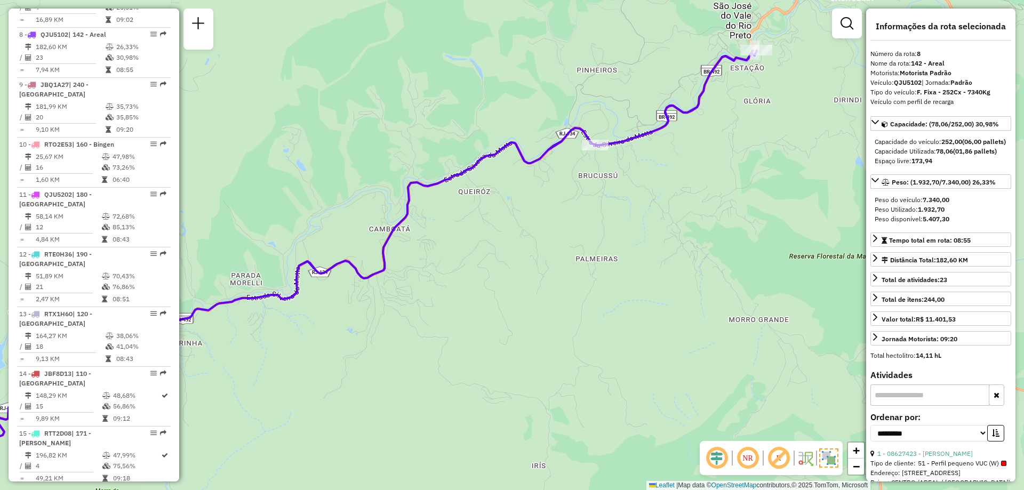
drag, startPoint x: 740, startPoint y: 141, endPoint x: 603, endPoint y: 240, distance: 168.9
click at [603, 240] on div "Janela de atendimento Grade de atendimento Capacidade Transportadoras Veículos …" at bounding box center [512, 245] width 1024 height 490
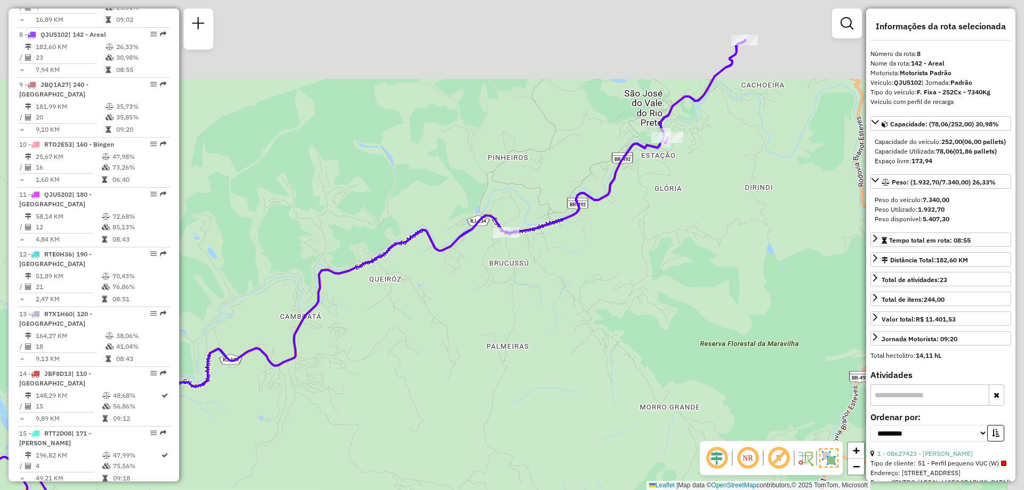
drag, startPoint x: 733, startPoint y: 156, endPoint x: 631, endPoint y: 249, distance: 137.8
click at [631, 249] on div "Janela de atendimento Grade de atendimento Capacidade Transportadoras Veículos …" at bounding box center [512, 245] width 1024 height 490
